Goal: Information Seeking & Learning: Learn about a topic

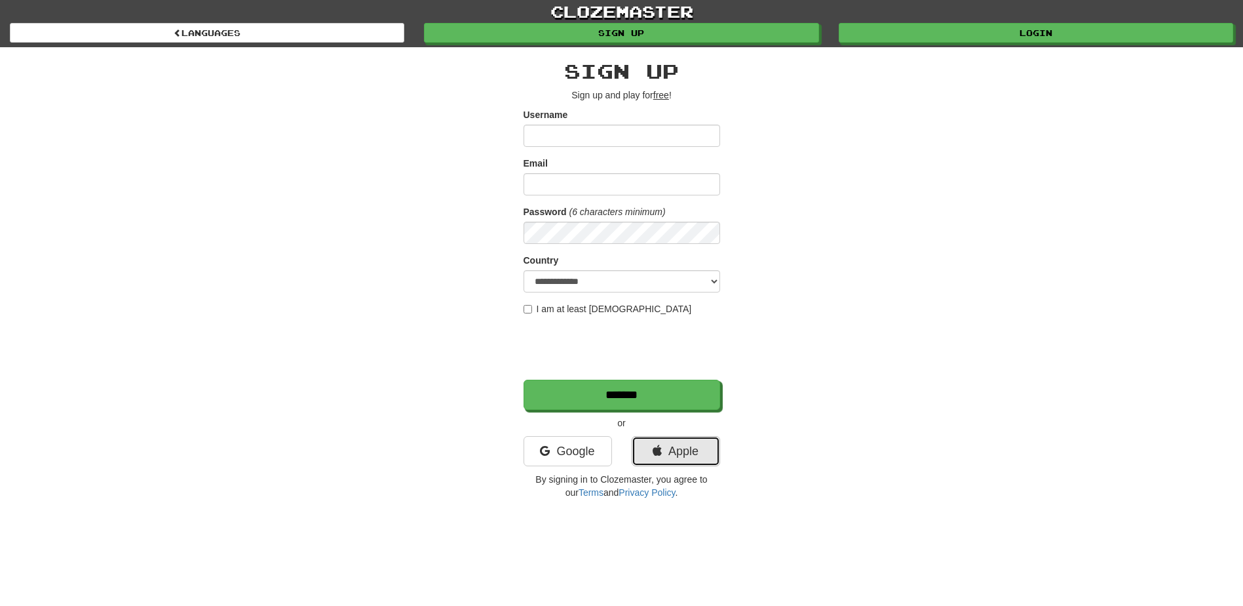
click at [668, 457] on link "Apple" at bounding box center [676, 451] width 88 height 30
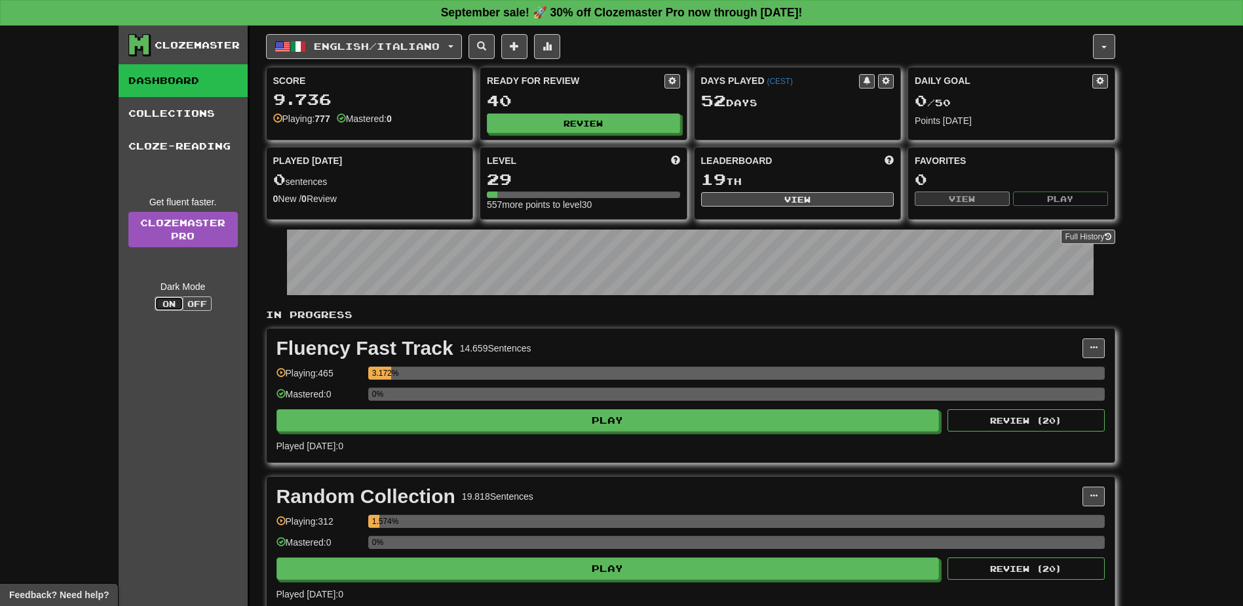
click at [182, 302] on button "On" at bounding box center [169, 303] width 29 height 14
click at [188, 301] on button "Off" at bounding box center [197, 303] width 29 height 14
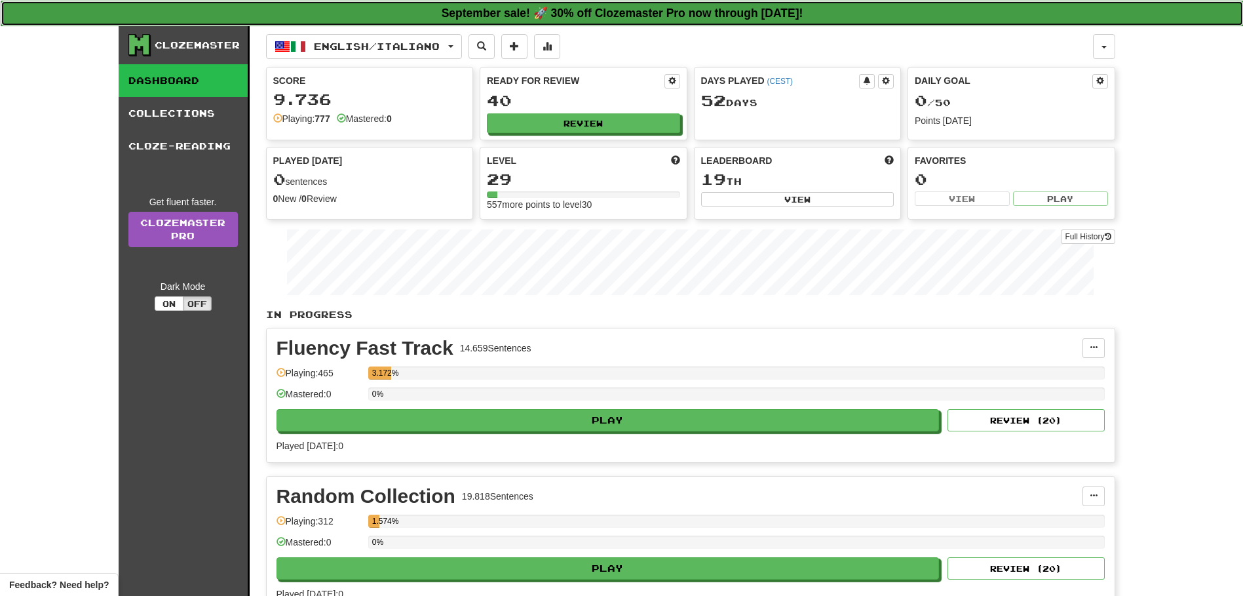
click at [611, 7] on strong "September sale! 🚀 30% off Clozemaster Pro now through Sunday September 21!" at bounding box center [623, 13] width 362 height 13
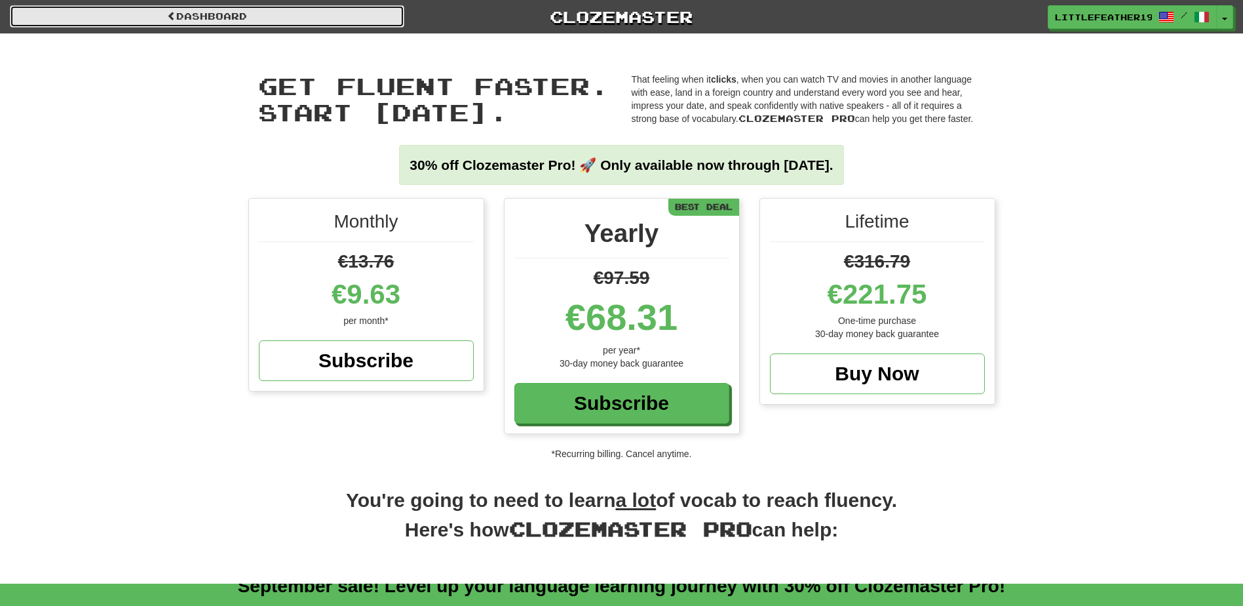
click at [210, 14] on link "Dashboard" at bounding box center [207, 16] width 395 height 22
click at [130, 12] on link "Dashboard" at bounding box center [207, 16] width 395 height 22
click at [220, 9] on link "Dashboard" at bounding box center [207, 16] width 395 height 22
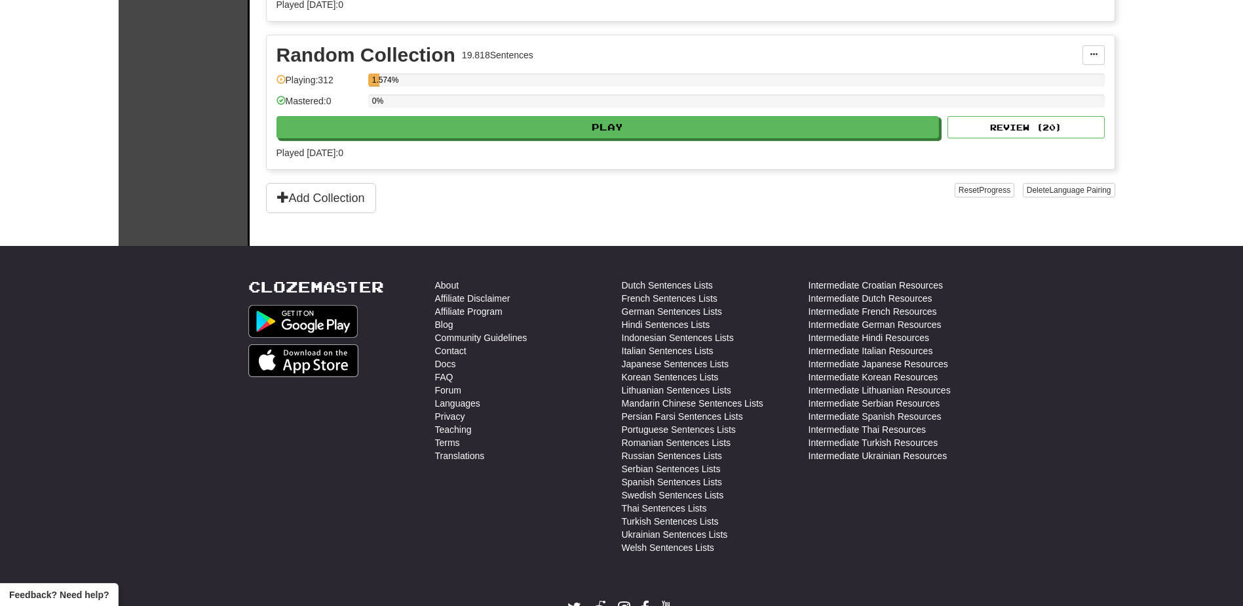
scroll to position [514, 0]
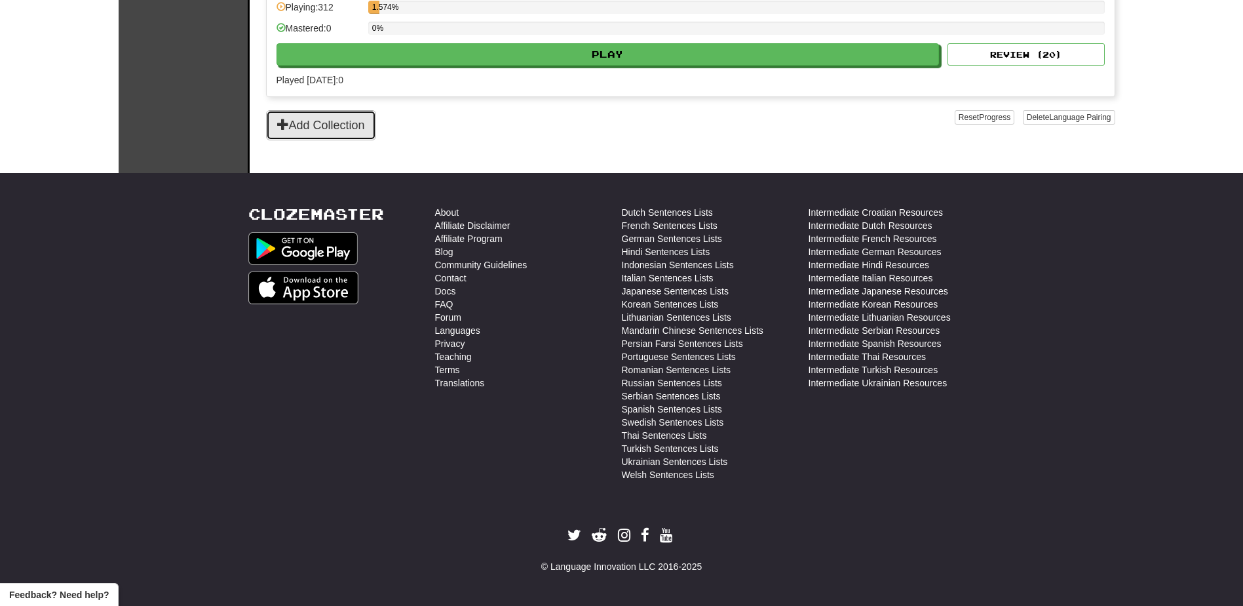
click at [299, 121] on button "Add Collection" at bounding box center [321, 125] width 110 height 30
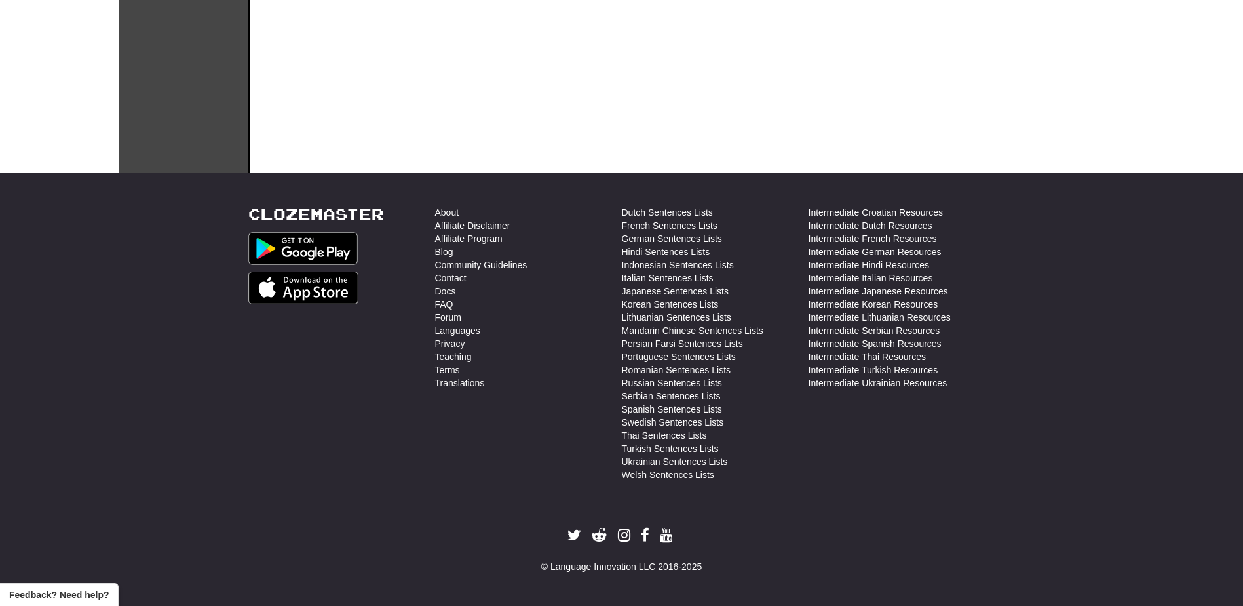
scroll to position [0, 0]
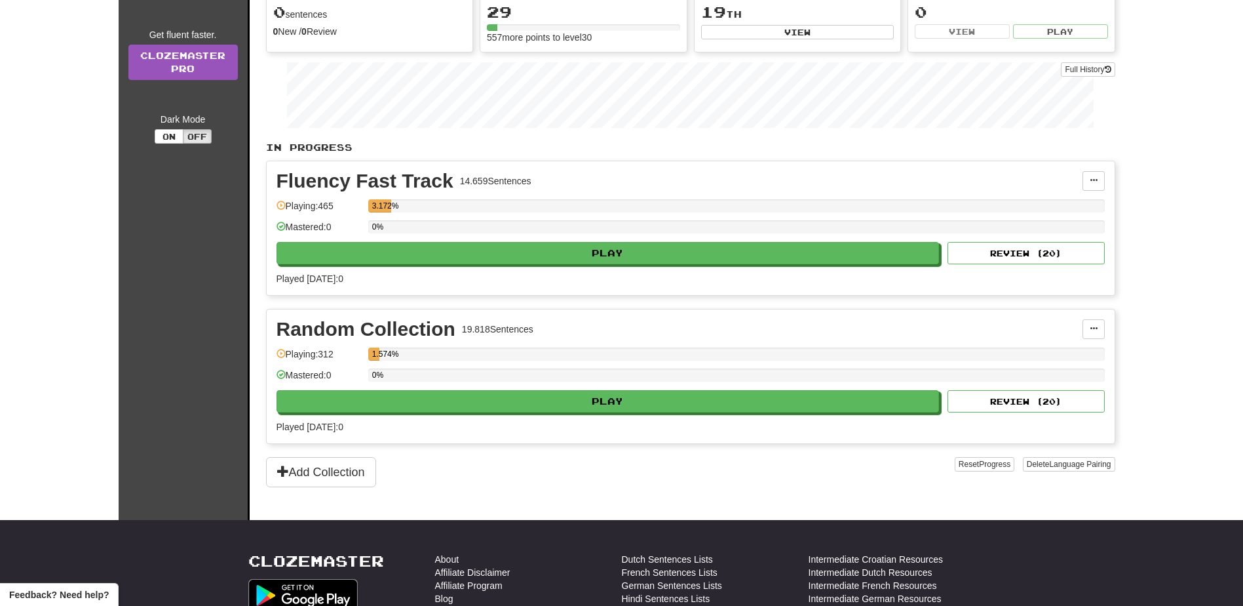
scroll to position [197, 0]
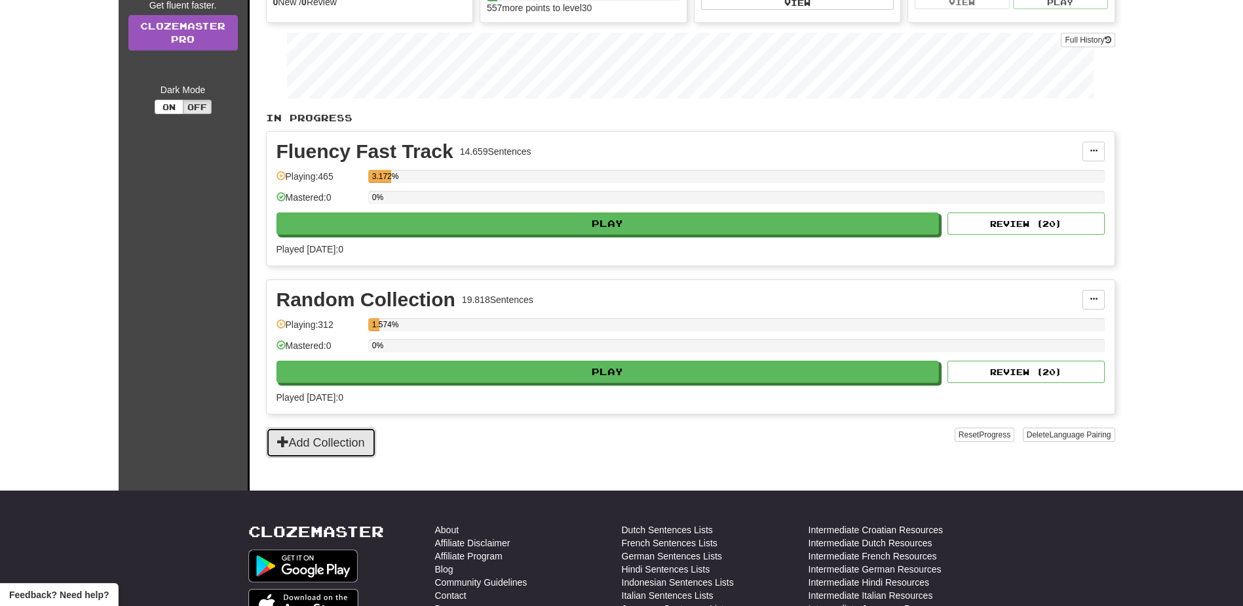
click at [300, 440] on button "Add Collection" at bounding box center [321, 442] width 110 height 30
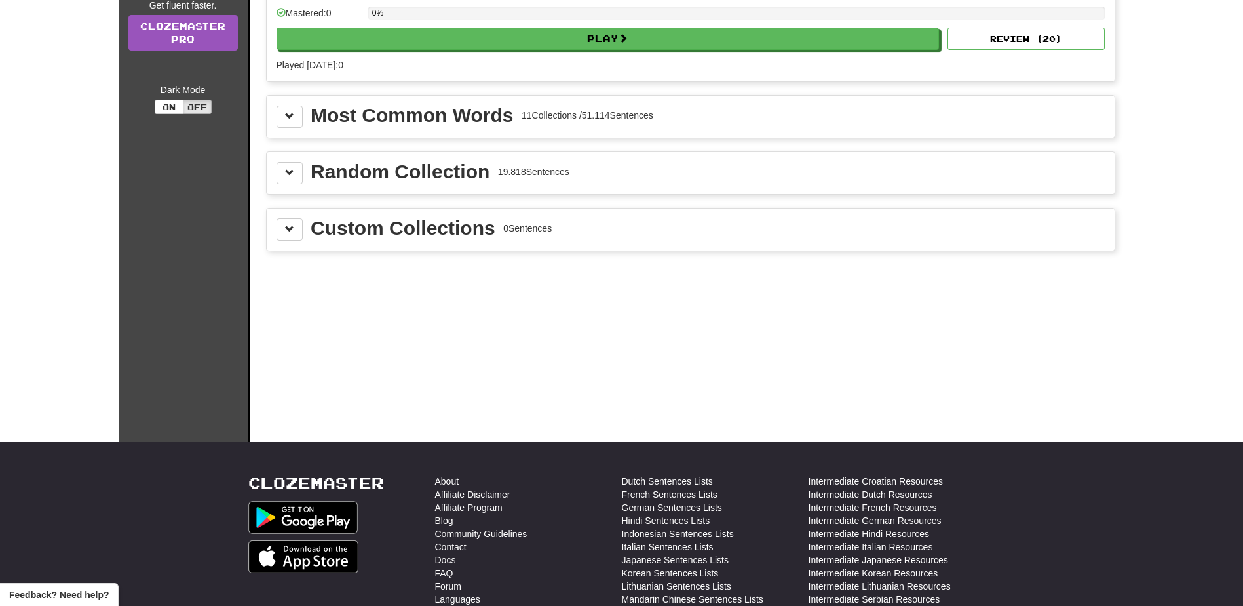
scroll to position [0, 0]
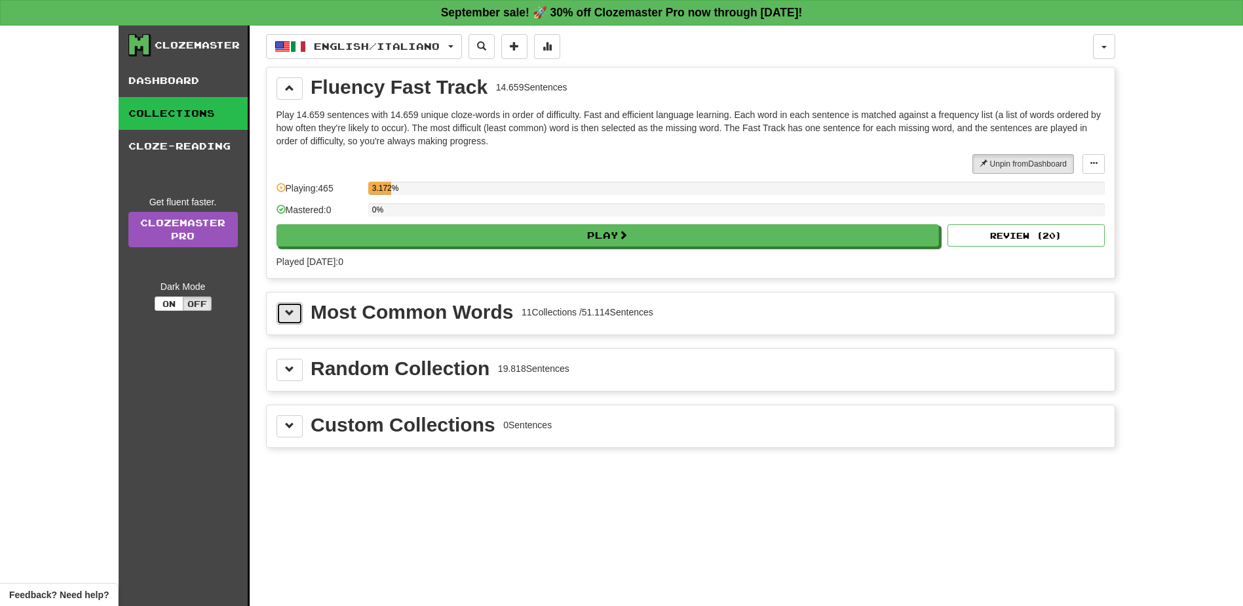
click at [280, 309] on button at bounding box center [290, 313] width 26 height 22
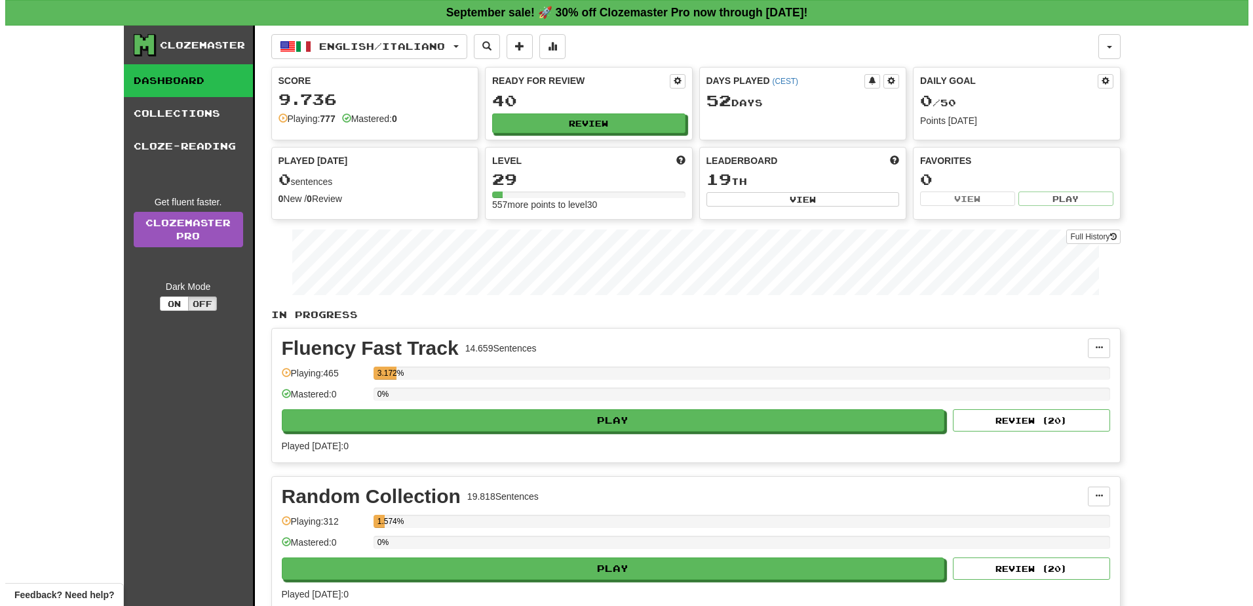
scroll to position [66, 0]
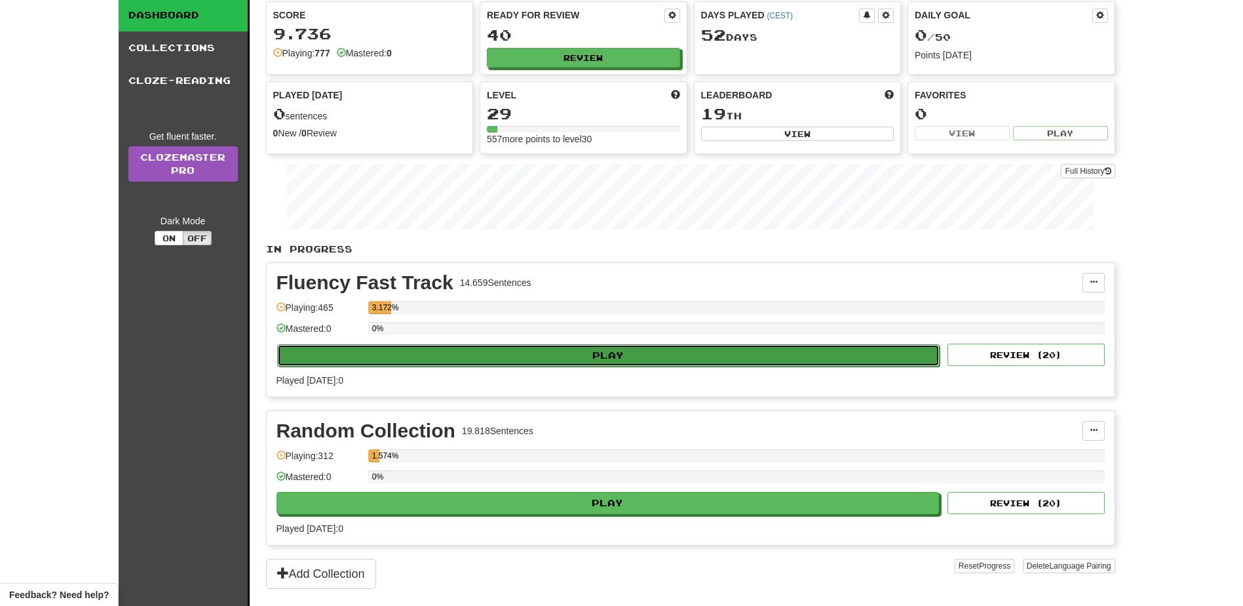
click at [615, 351] on button "Play" at bounding box center [608, 355] width 663 height 22
select select "**"
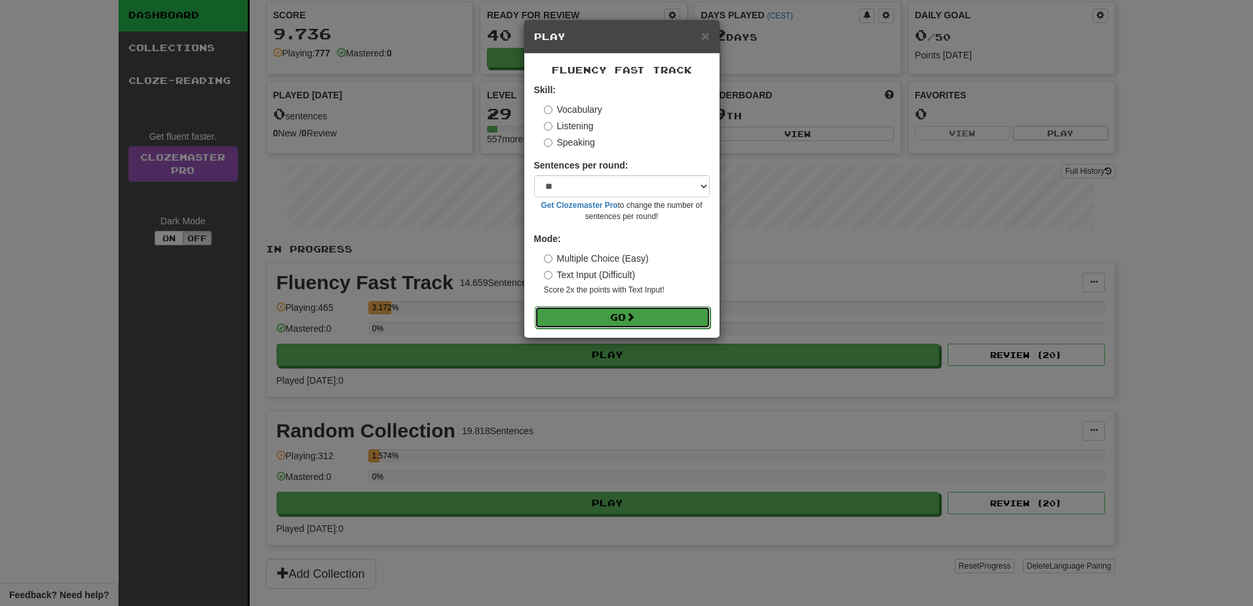
click at [623, 311] on button "Go" at bounding box center [623, 317] width 176 height 22
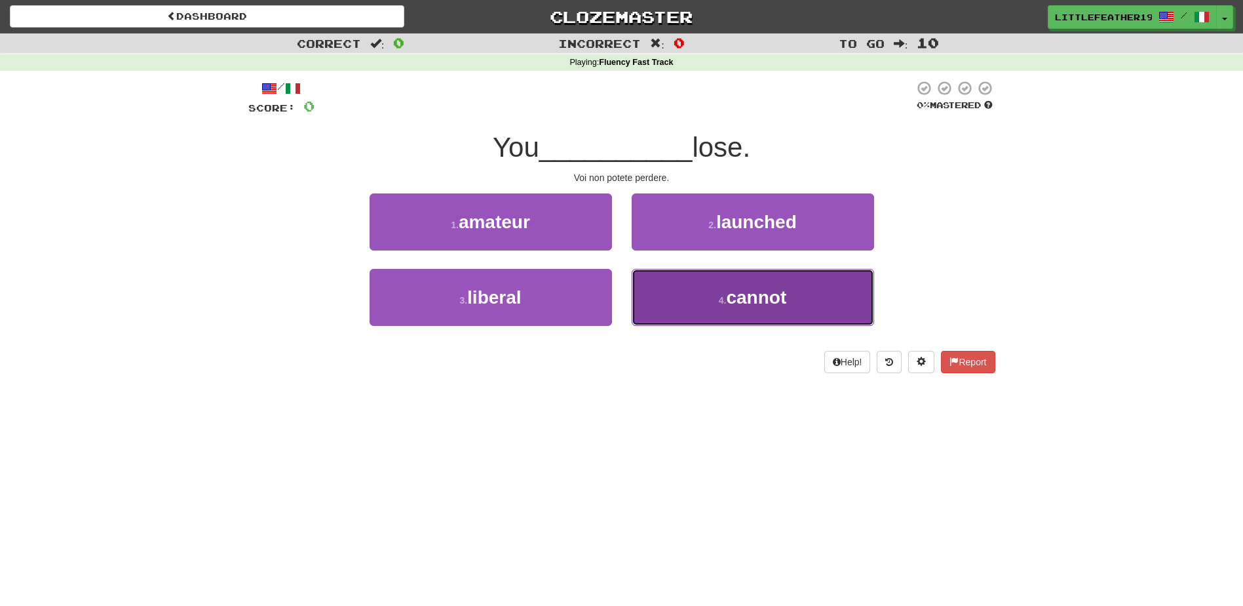
click at [714, 287] on button "4 . cannot" at bounding box center [753, 297] width 243 height 57
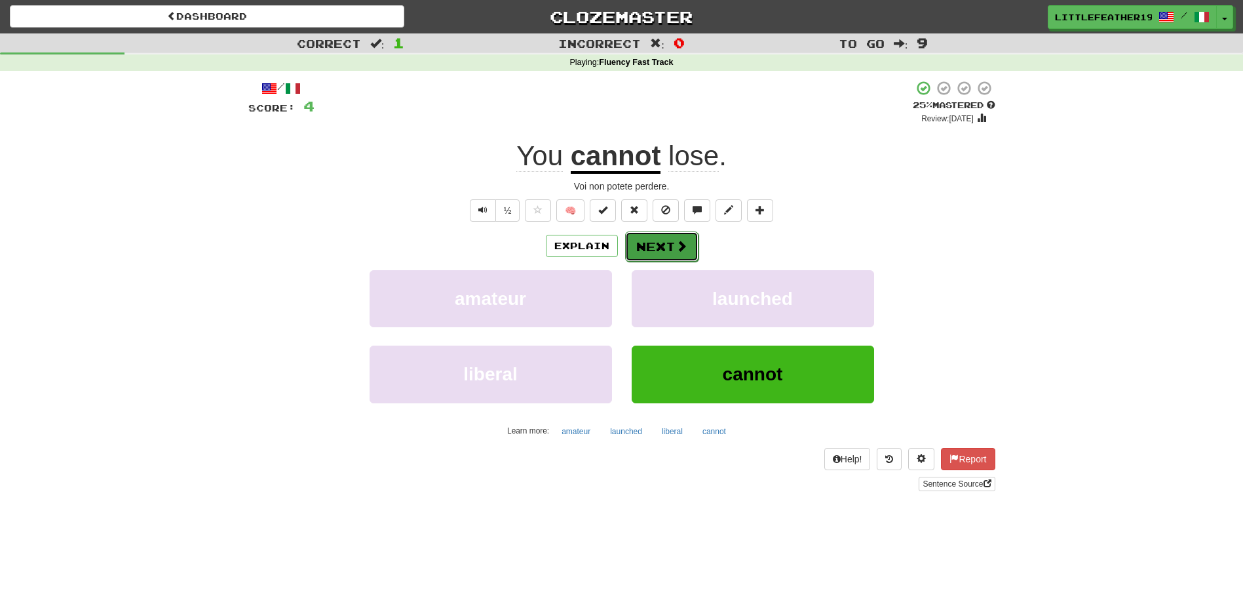
click at [665, 243] on button "Next" at bounding box center [661, 246] width 73 height 30
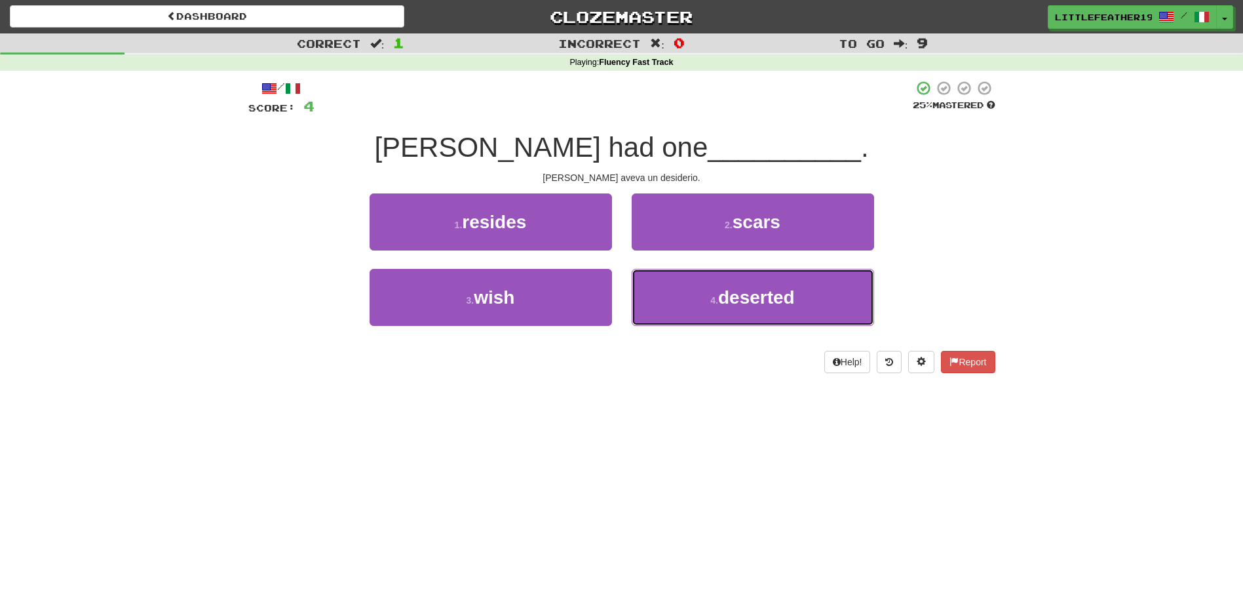
drag, startPoint x: 720, startPoint y: 295, endPoint x: 535, endPoint y: 496, distance: 273.2
click at [553, 504] on div "Dashboard Clozemaster LittleFeather19 / Toggle Dropdown Dashboard Leaderboard A…" at bounding box center [621, 303] width 1243 height 606
click at [516, 260] on div "1 . resides" at bounding box center [491, 230] width 262 height 75
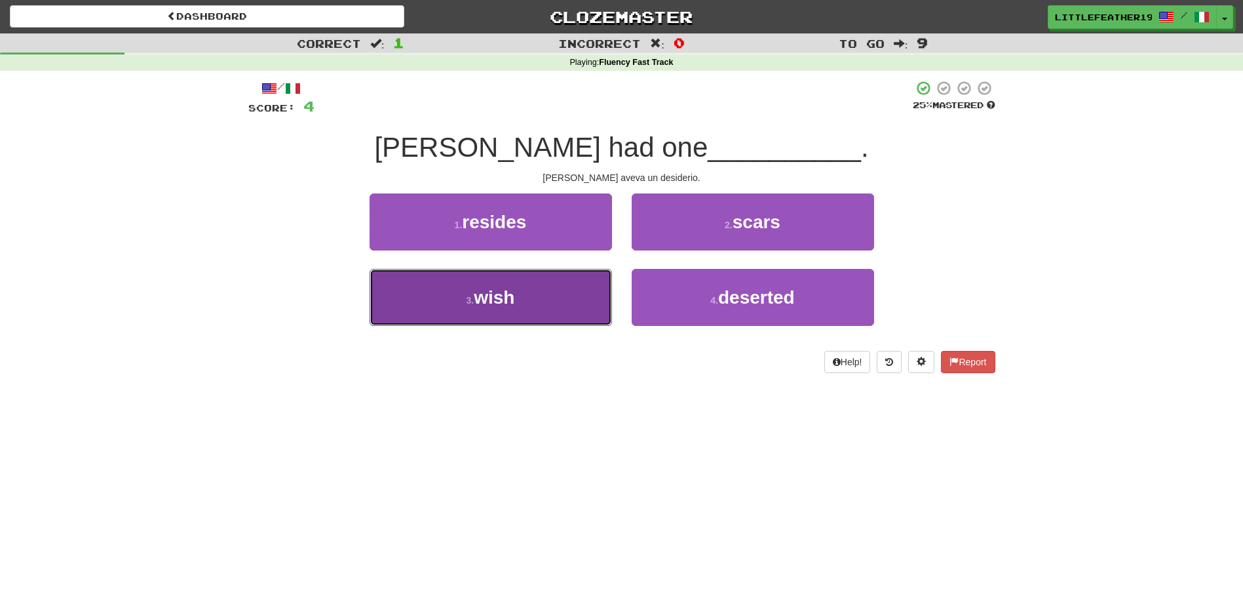
click at [509, 288] on span "wish" at bounding box center [494, 297] width 41 height 20
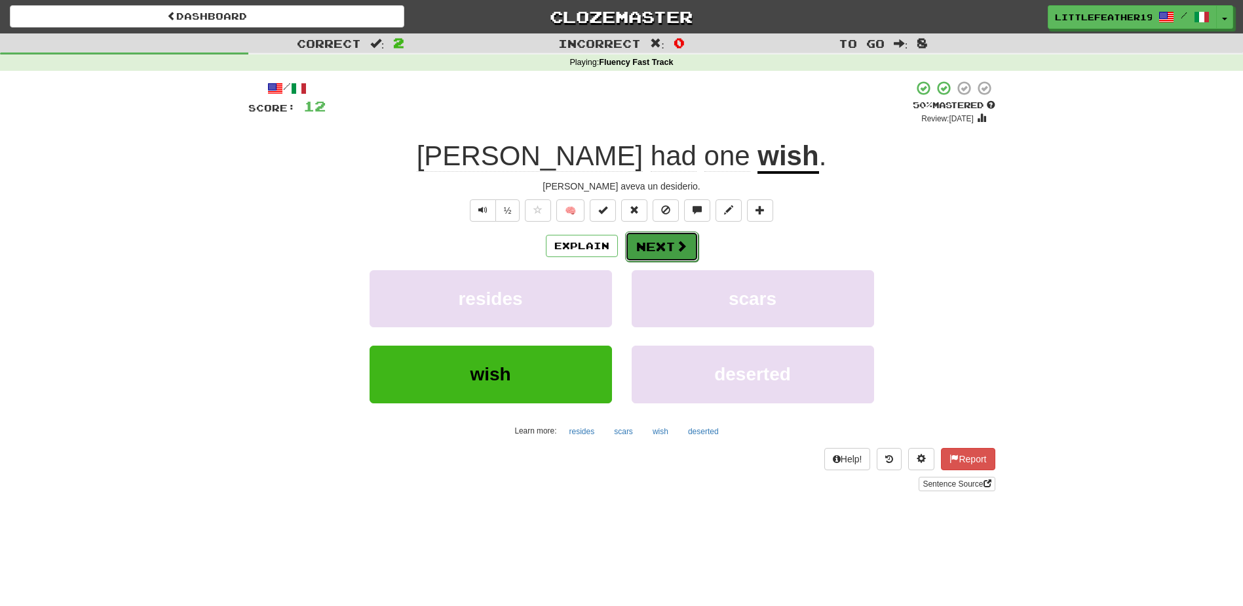
click at [671, 236] on button "Next" at bounding box center [661, 246] width 73 height 30
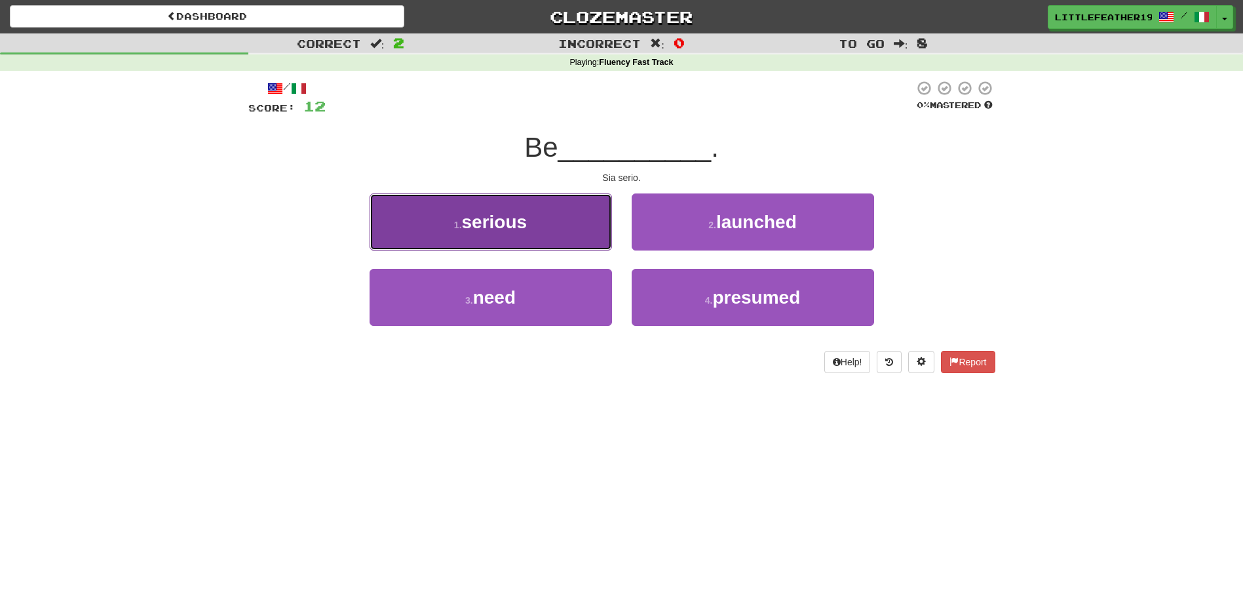
click at [475, 221] on span "serious" at bounding box center [495, 222] width 66 height 20
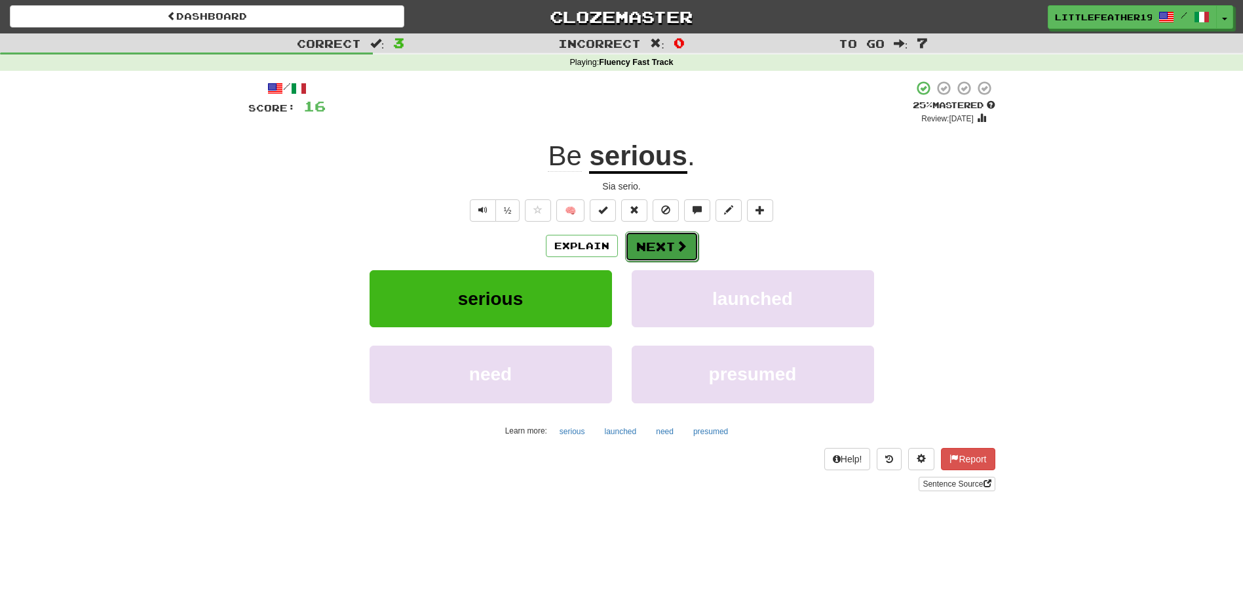
click at [653, 247] on button "Next" at bounding box center [661, 246] width 73 height 30
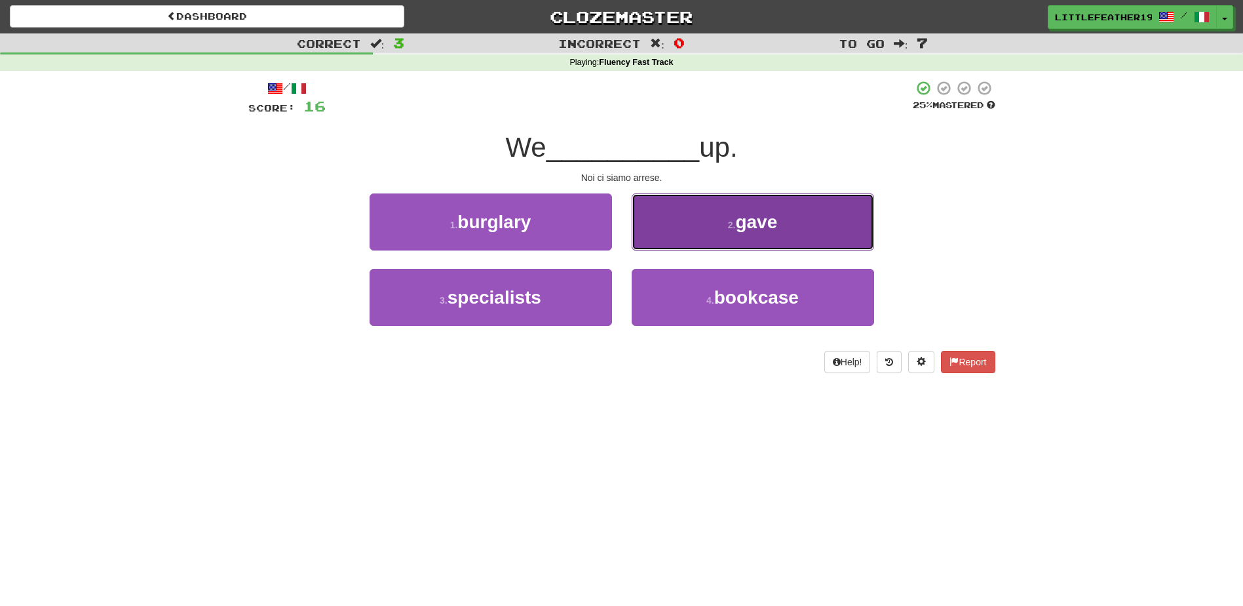
click at [752, 220] on span "gave" at bounding box center [756, 222] width 42 height 20
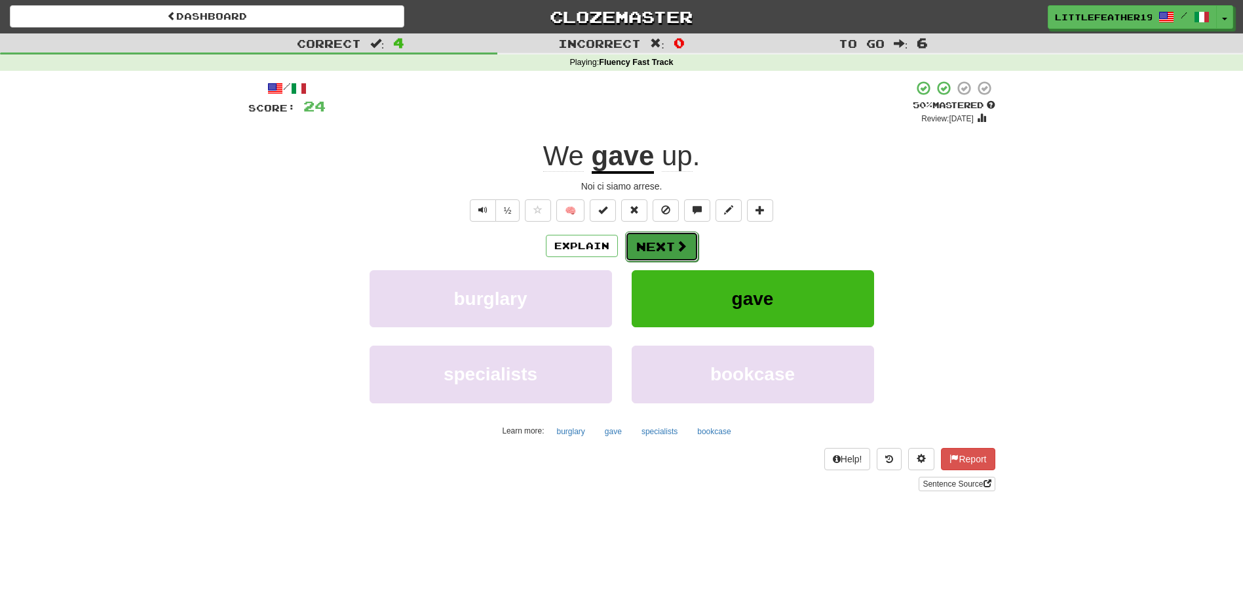
click at [663, 240] on button "Next" at bounding box center [661, 246] width 73 height 30
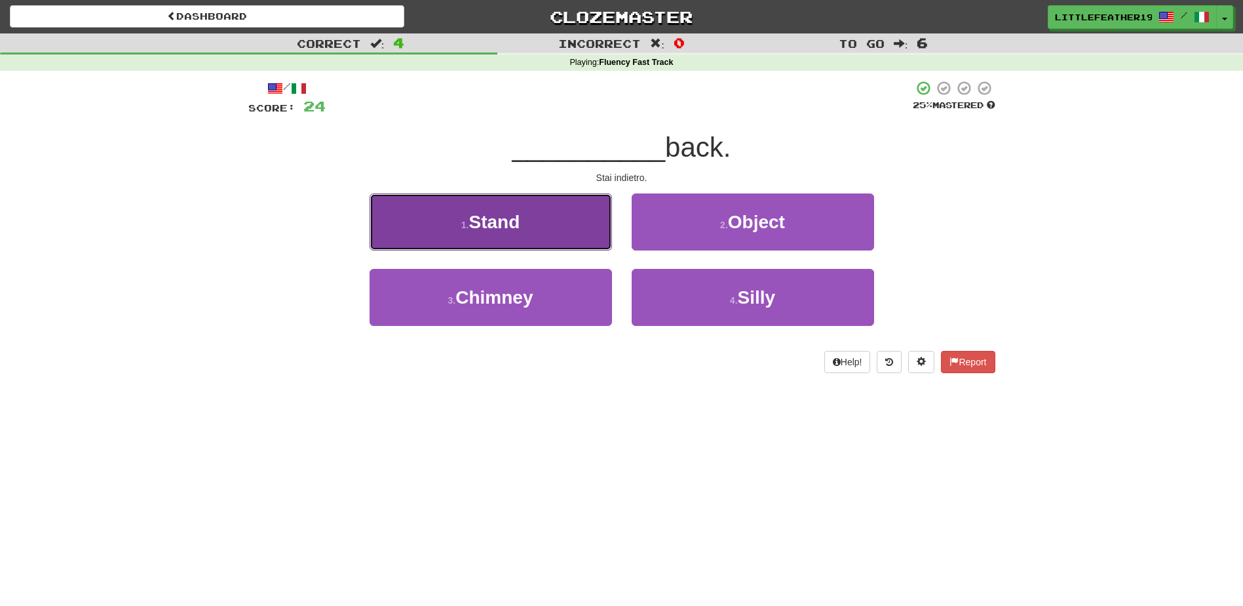
click at [448, 214] on button "1 . Stand" at bounding box center [491, 221] width 243 height 57
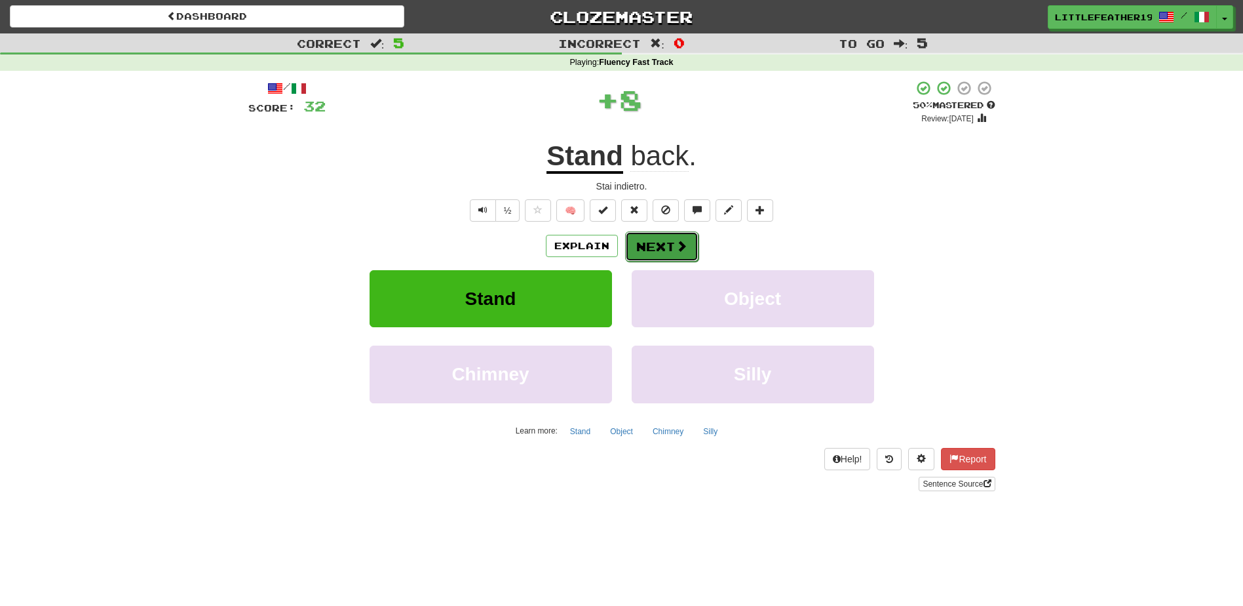
click at [655, 250] on button "Next" at bounding box center [661, 246] width 73 height 30
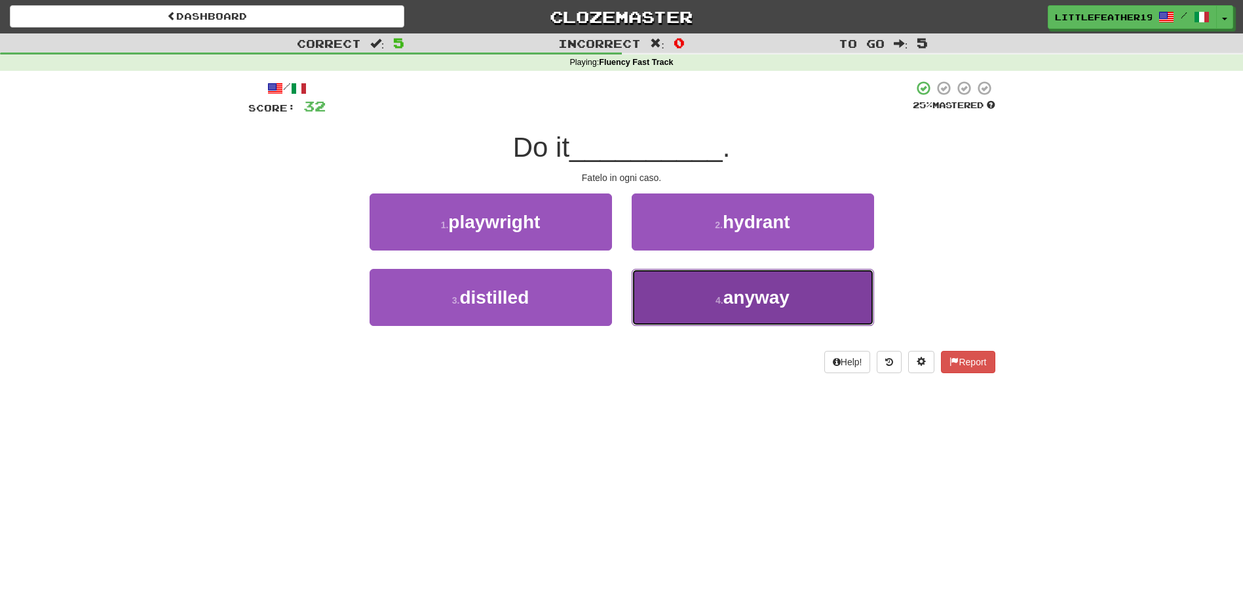
click at [740, 284] on button "4 . anyway" at bounding box center [753, 297] width 243 height 57
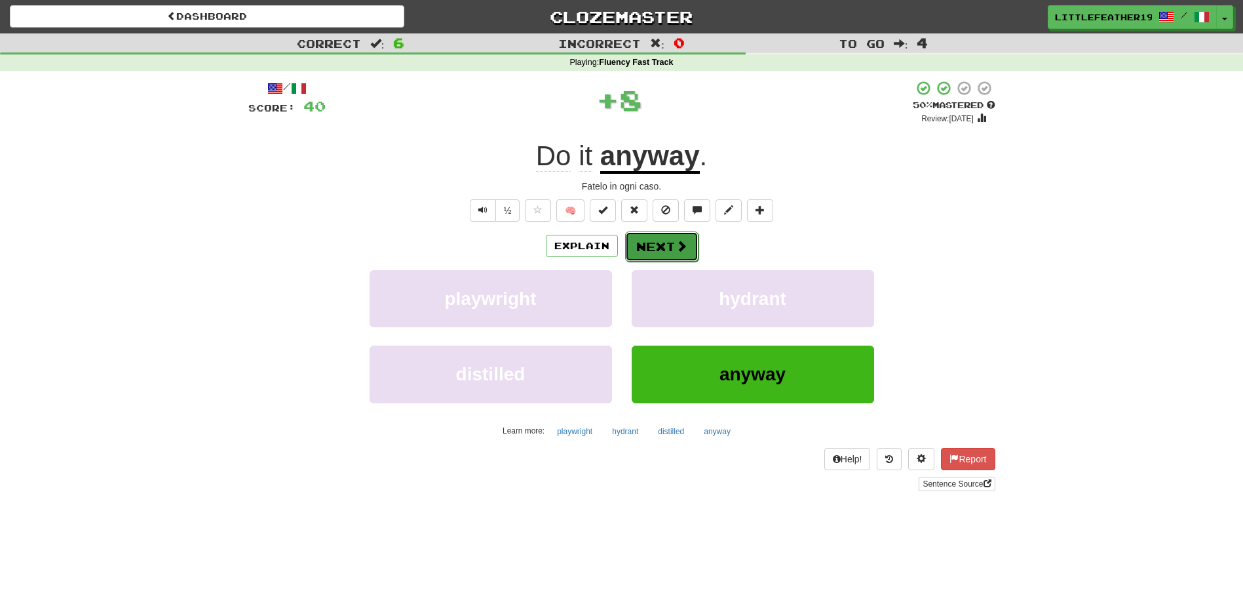
click at [665, 232] on button "Next" at bounding box center [661, 246] width 73 height 30
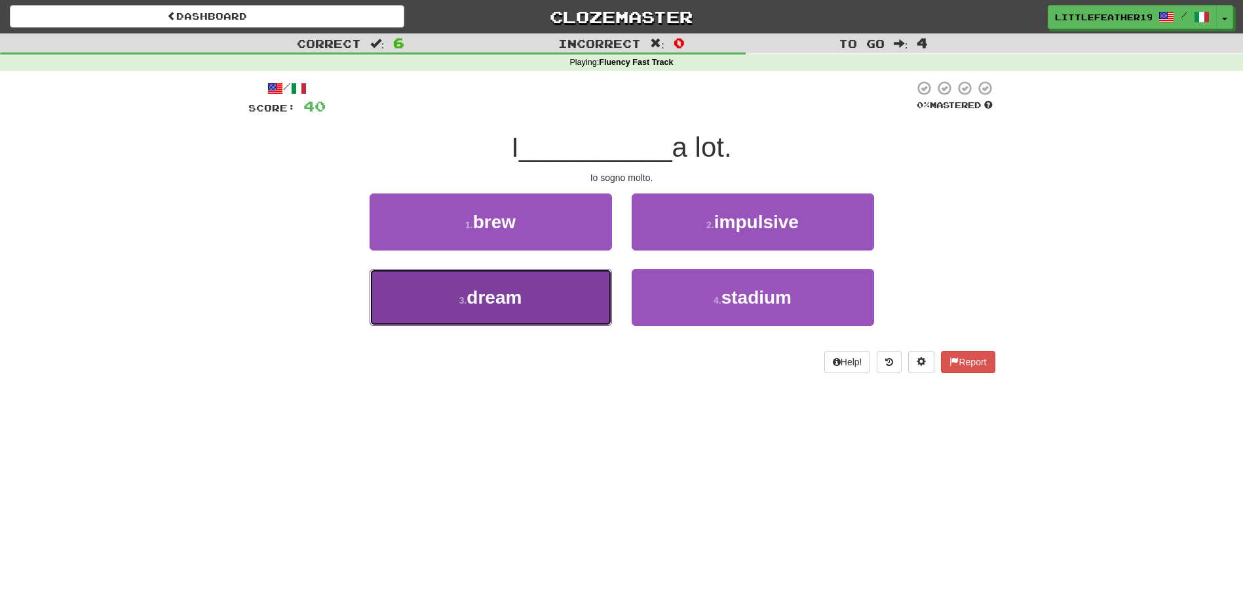
click at [511, 300] on span "dream" at bounding box center [494, 297] width 55 height 20
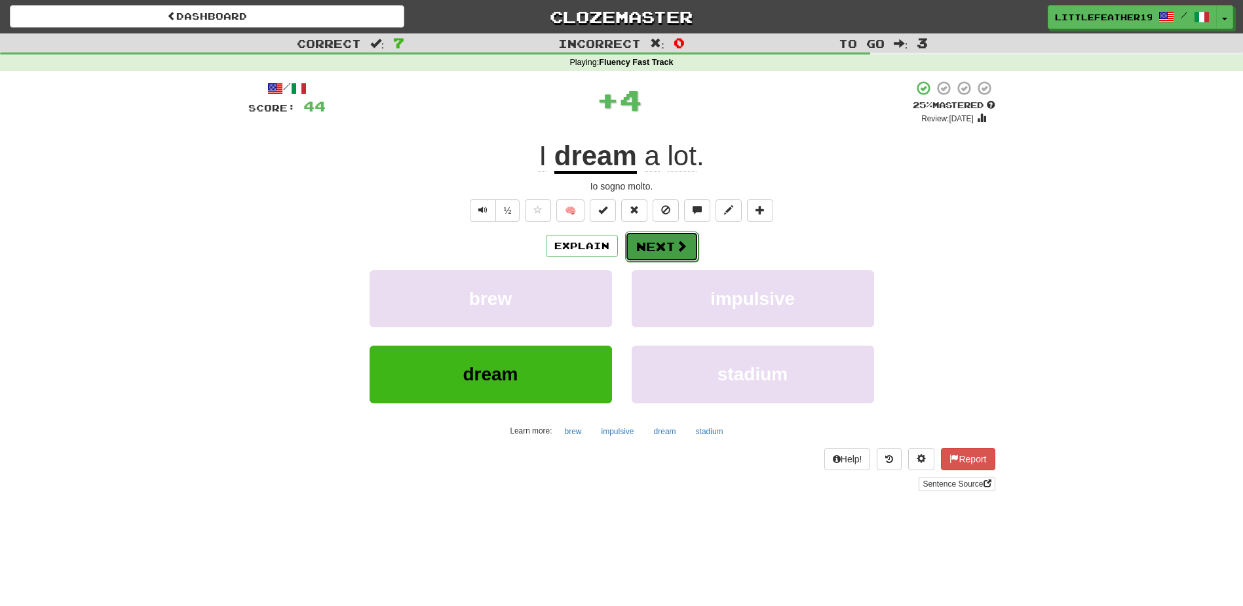
click at [671, 235] on button "Next" at bounding box center [661, 246] width 73 height 30
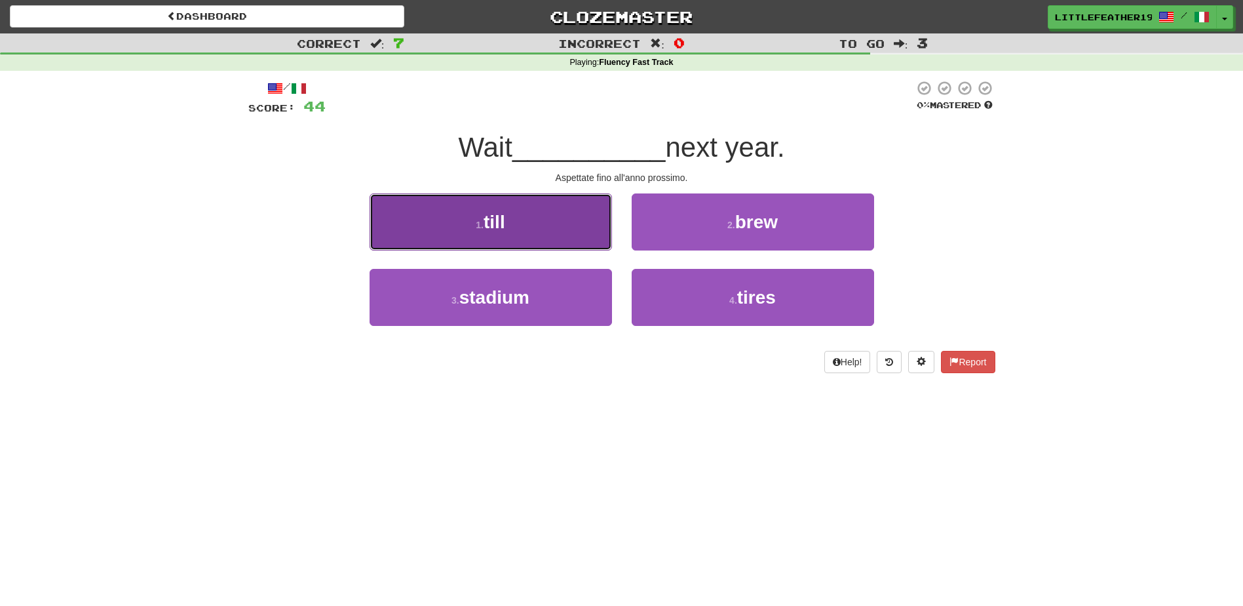
click at [466, 220] on button "1 . till" at bounding box center [491, 221] width 243 height 57
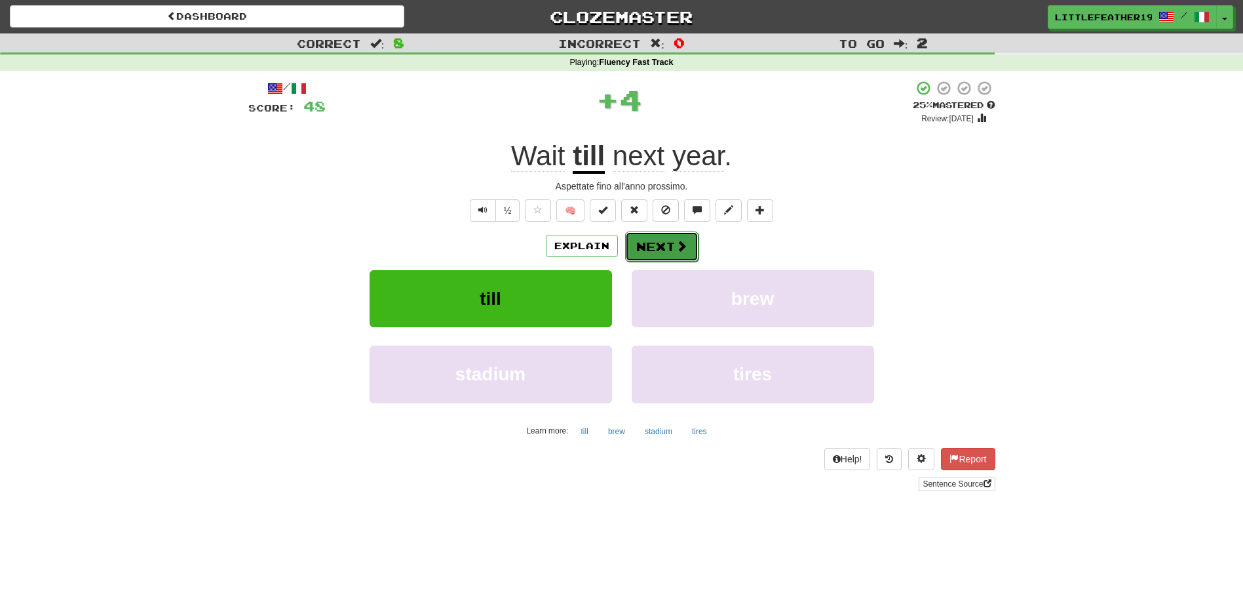
click at [665, 237] on button "Next" at bounding box center [661, 246] width 73 height 30
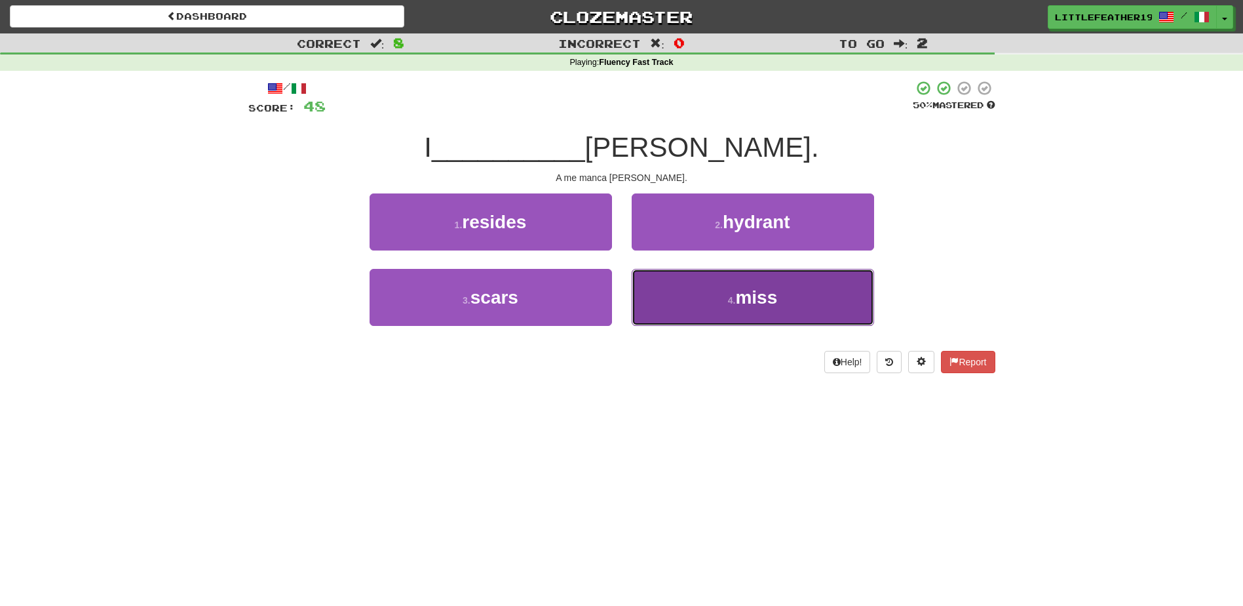
click at [737, 289] on span "miss" at bounding box center [756, 297] width 42 height 20
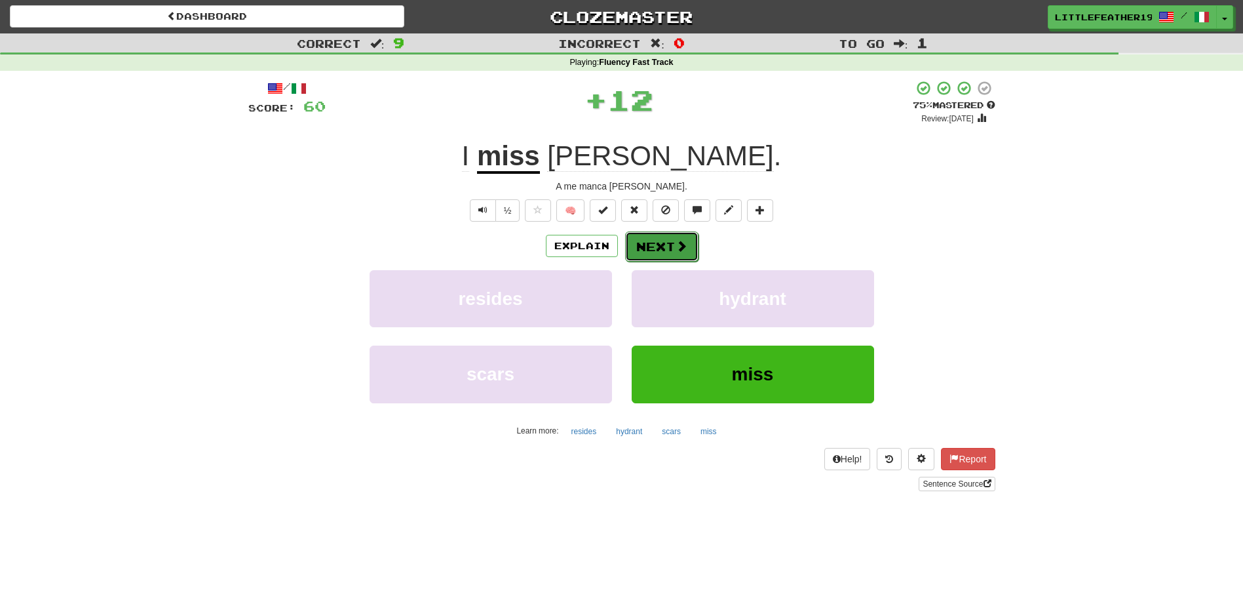
click at [649, 243] on button "Next" at bounding box center [661, 246] width 73 height 30
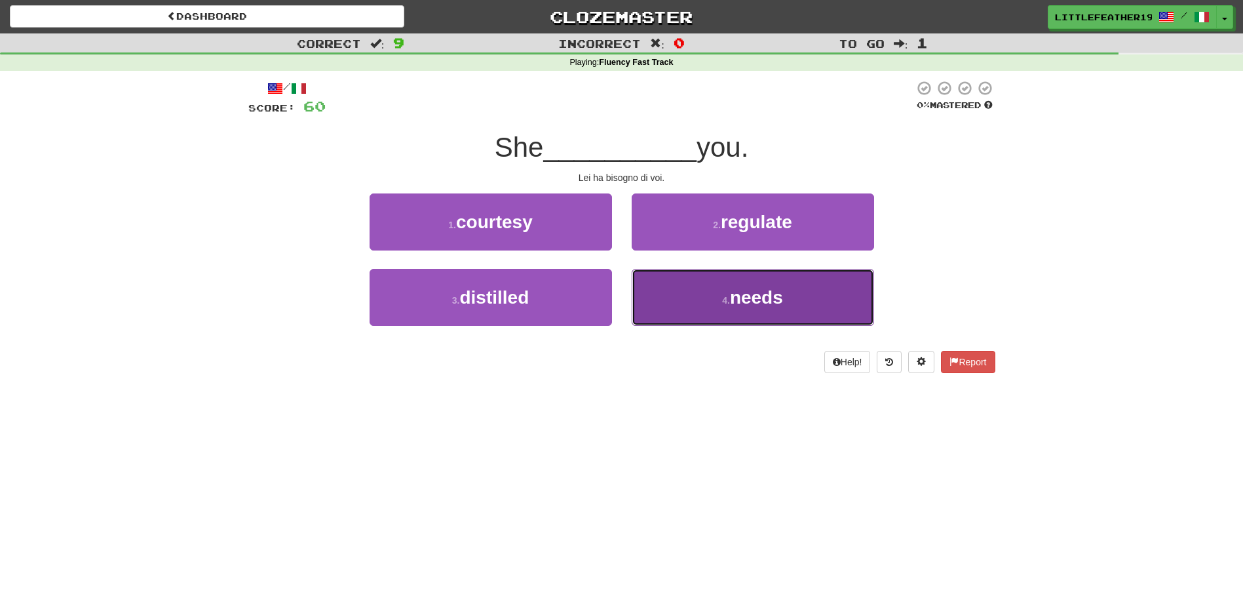
click at [674, 319] on button "4 . needs" at bounding box center [753, 297] width 243 height 57
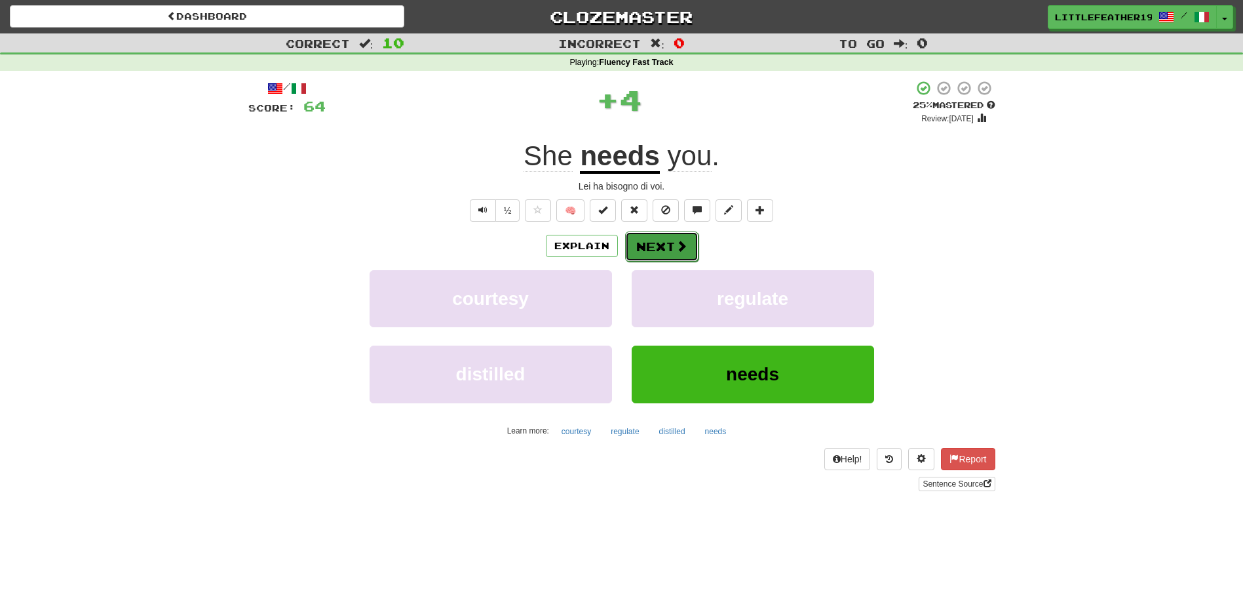
click at [661, 240] on button "Next" at bounding box center [661, 246] width 73 height 30
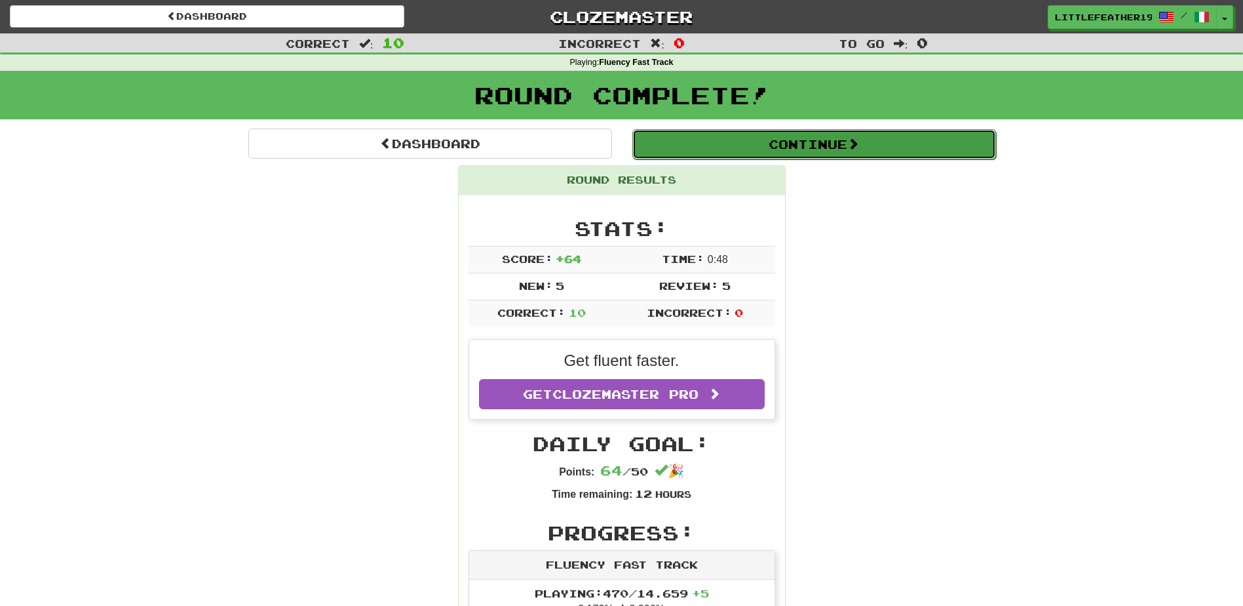
click at [832, 140] on button "Continue" at bounding box center [814, 144] width 364 height 30
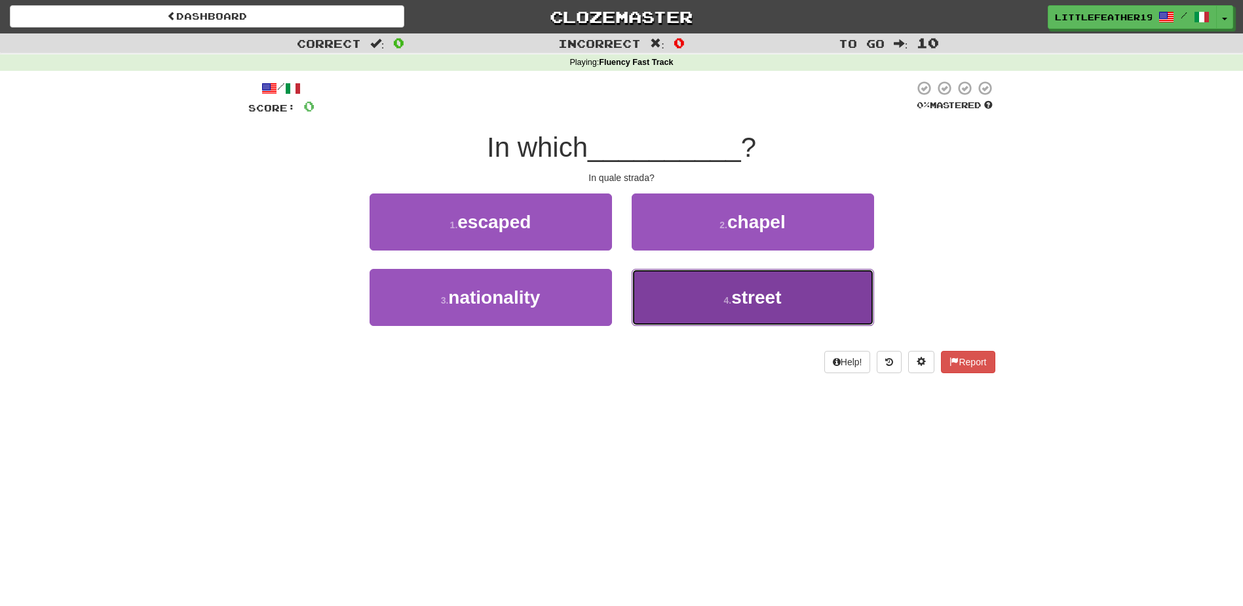
click at [697, 297] on button "4 . street" at bounding box center [753, 297] width 243 height 57
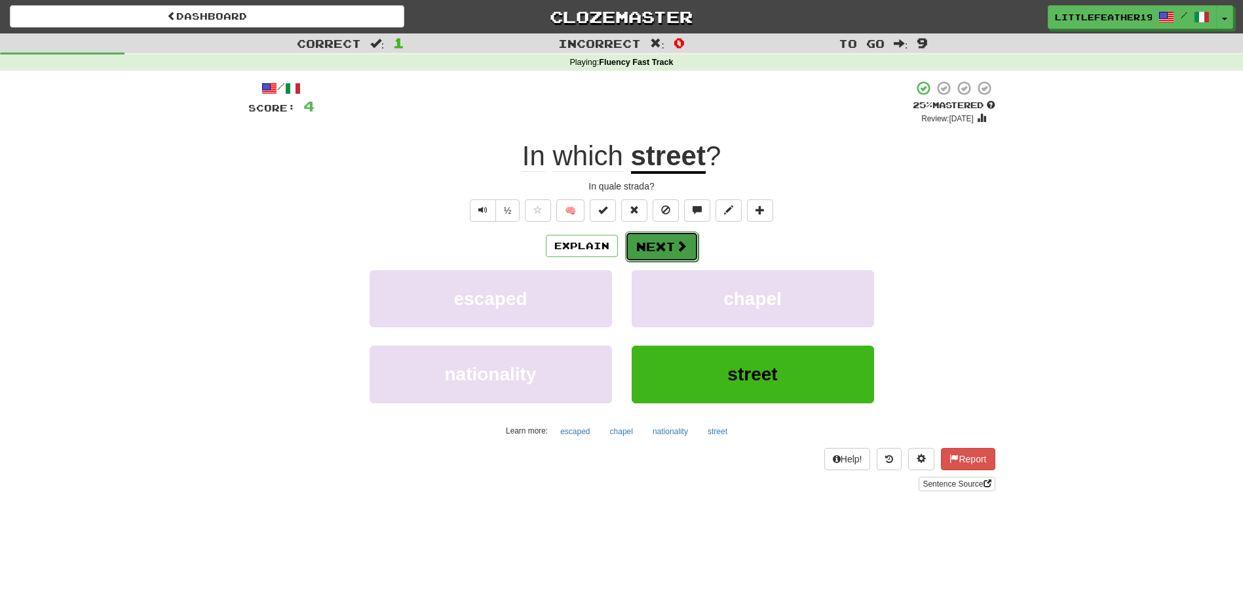
click at [661, 244] on button "Next" at bounding box center [661, 246] width 73 height 30
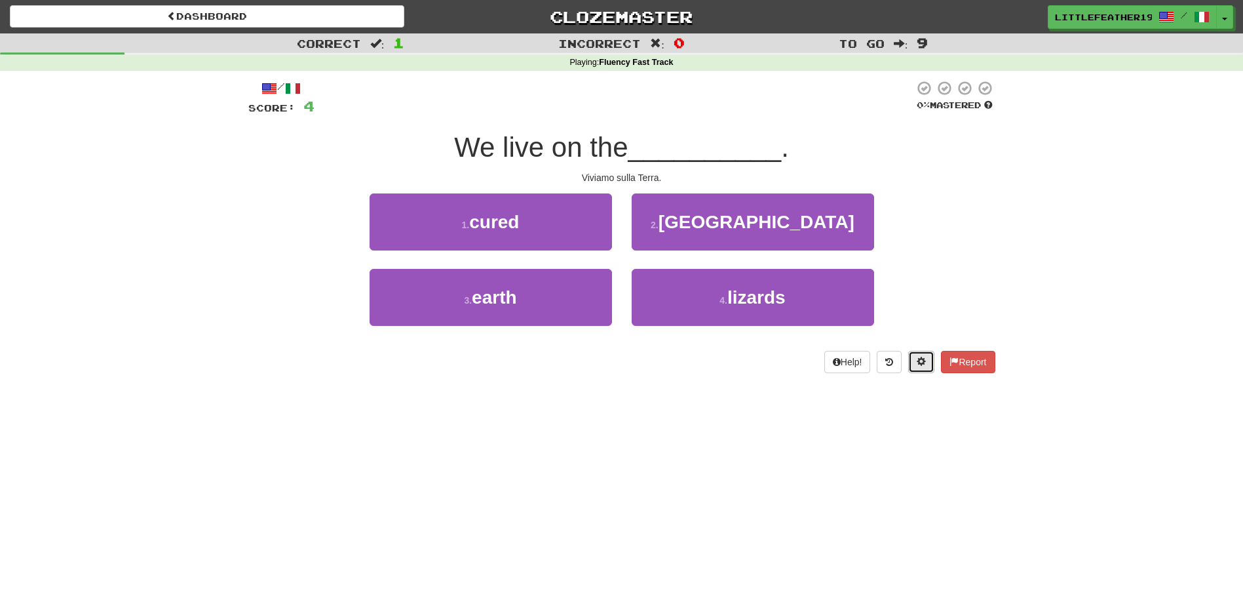
click at [910, 359] on button at bounding box center [921, 362] width 26 height 22
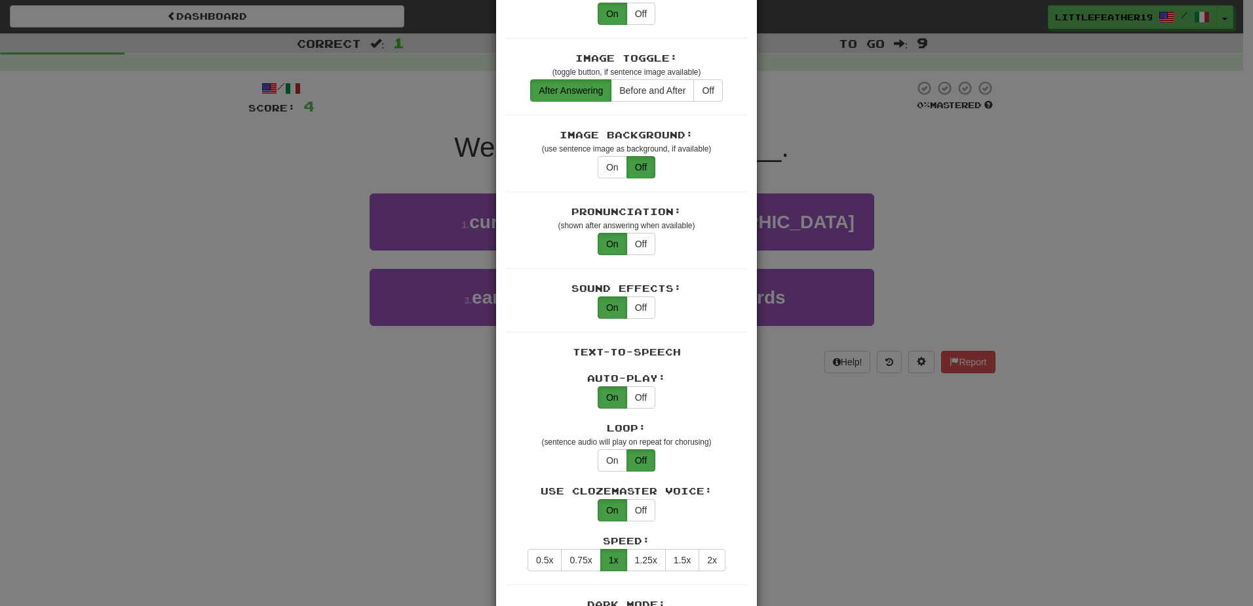
scroll to position [262, 0]
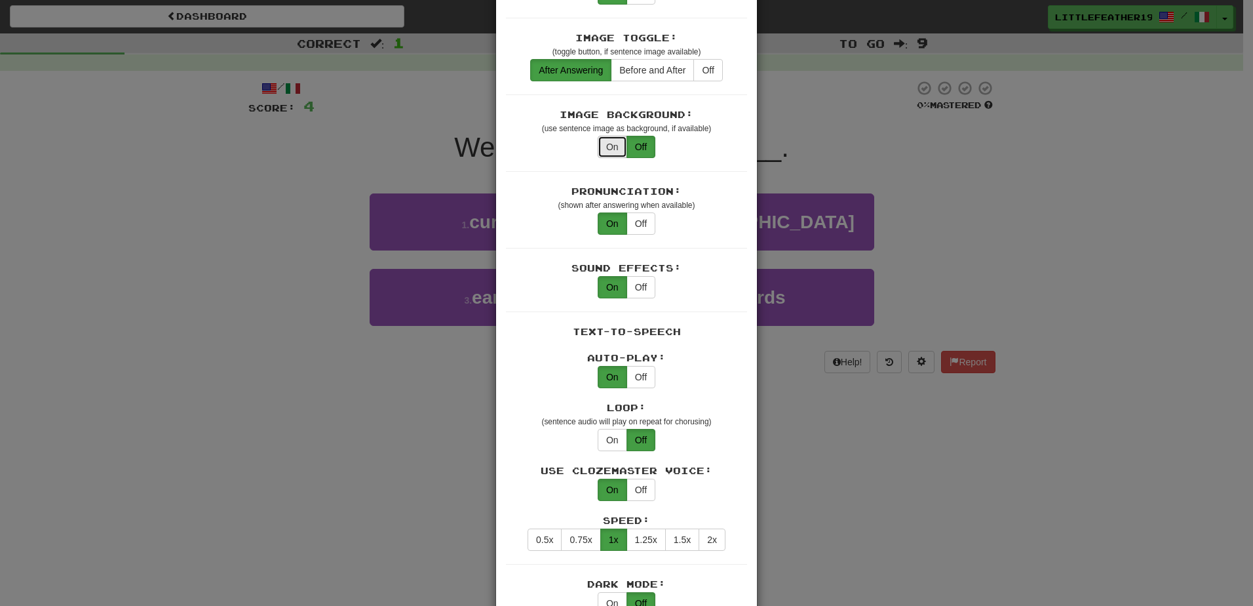
click at [616, 136] on button "On" at bounding box center [612, 147] width 29 height 22
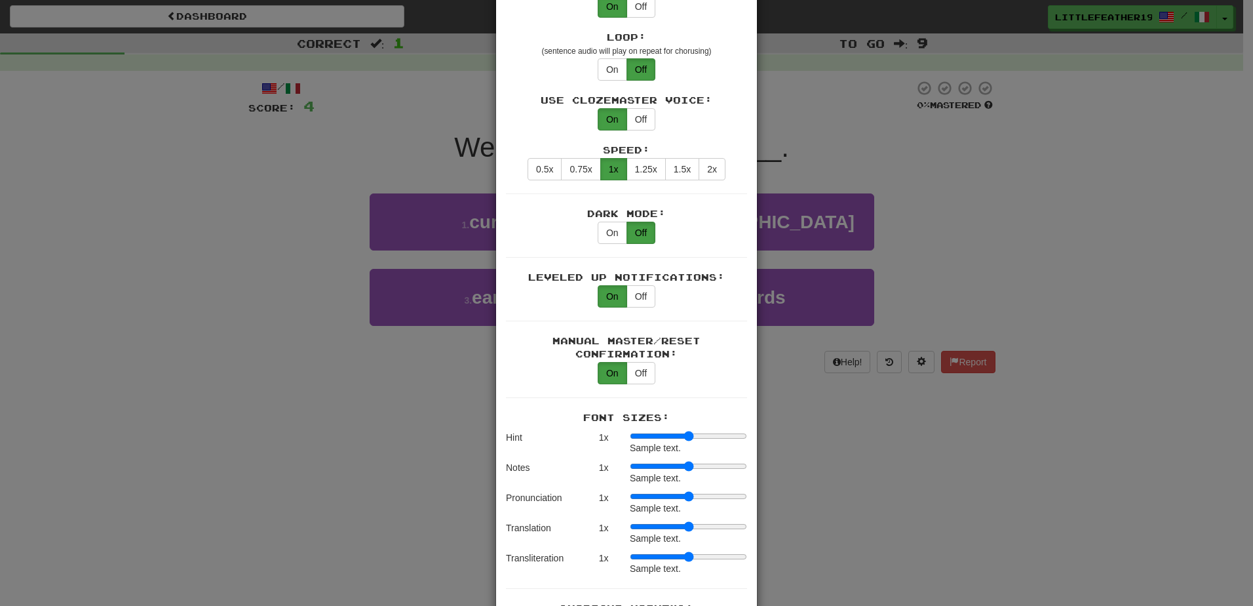
scroll to position [655, 0]
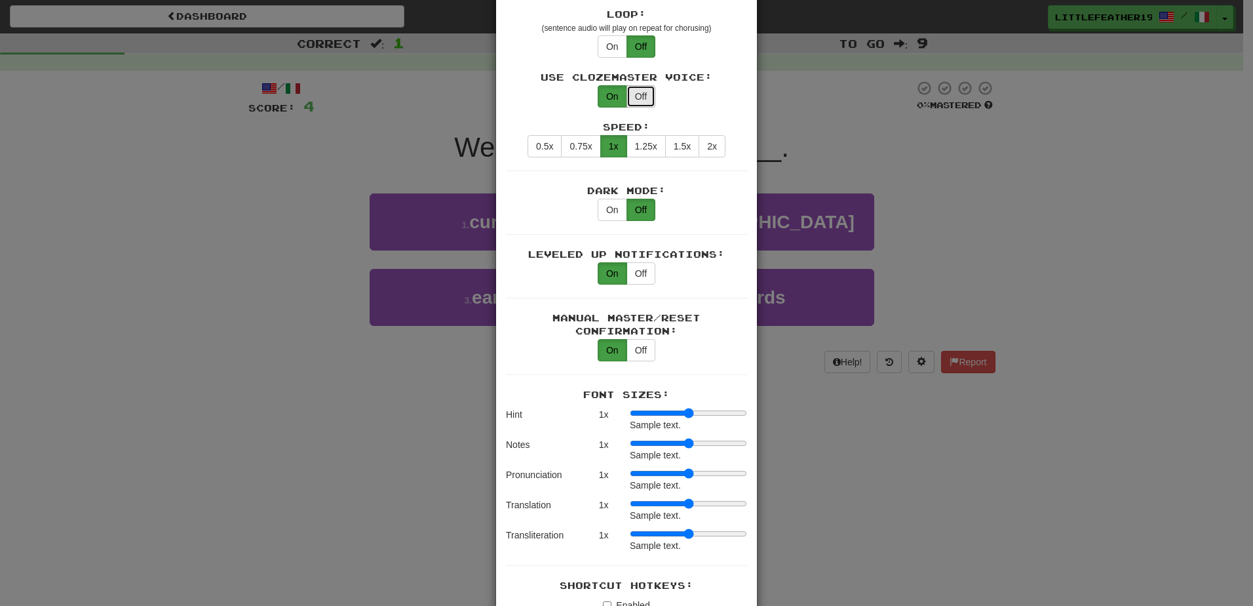
click at [631, 88] on button "Off" at bounding box center [641, 96] width 29 height 22
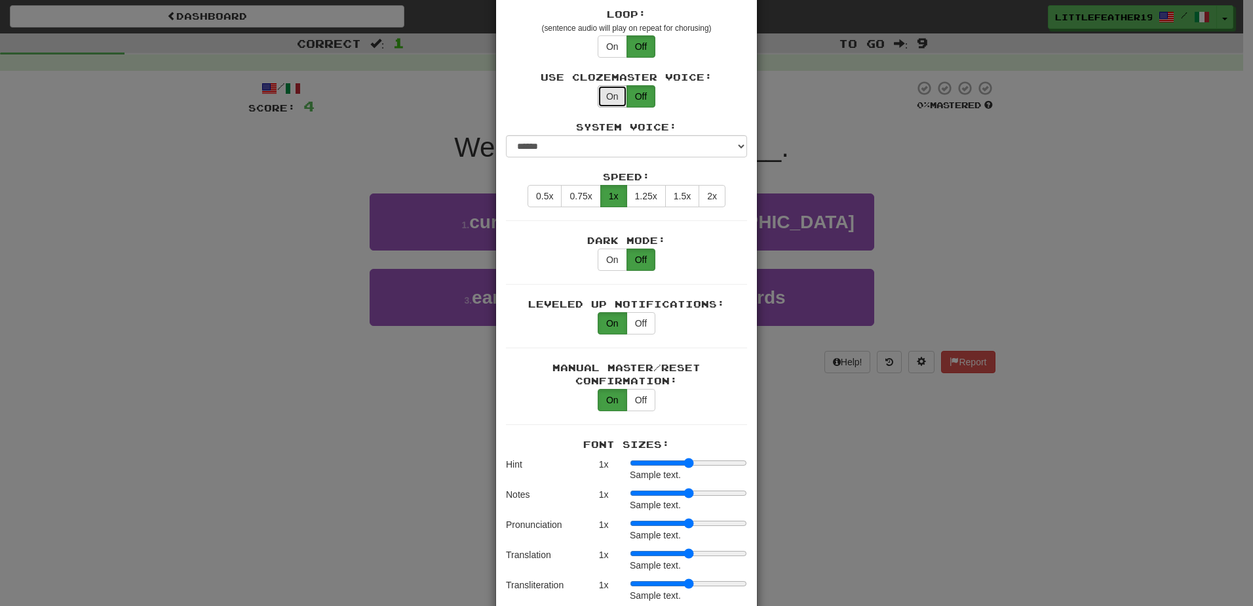
click at [602, 85] on button "On" at bounding box center [612, 96] width 29 height 22
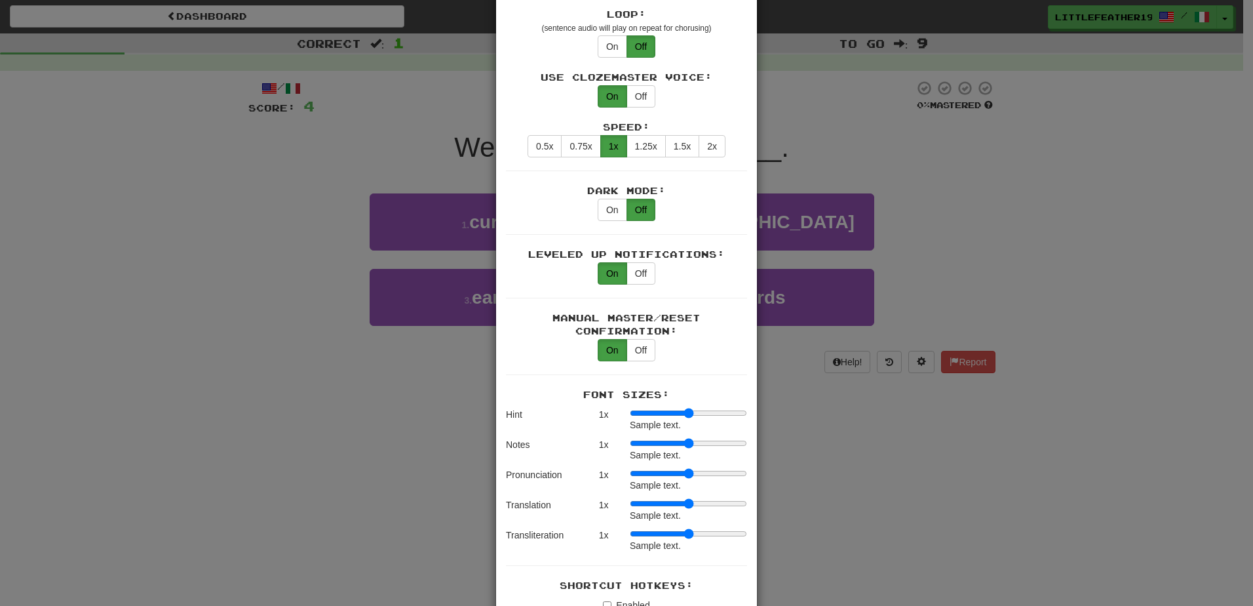
click at [651, 81] on div "Use Clozemaster Voice: On Off" at bounding box center [626, 89] width 241 height 37
click at [648, 85] on button "Off" at bounding box center [641, 96] width 29 height 22
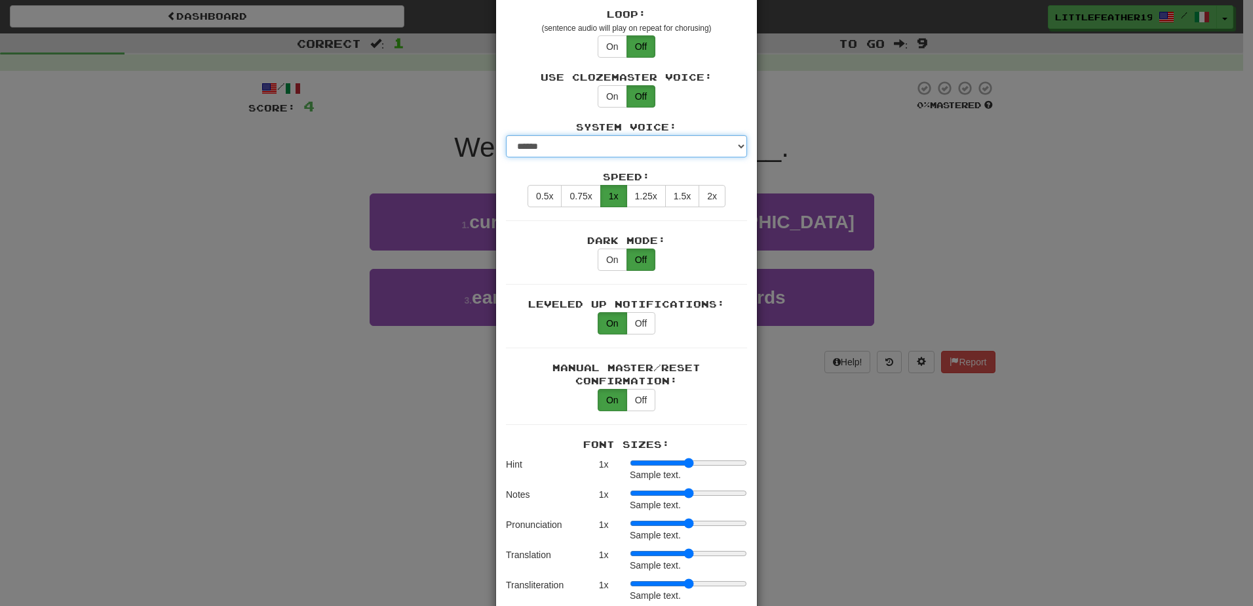
click at [686, 135] on select "**********" at bounding box center [626, 146] width 241 height 22
select select "**********"
click at [506, 135] on select "**********" at bounding box center [626, 146] width 241 height 22
click at [607, 248] on button "On" at bounding box center [612, 259] width 29 height 22
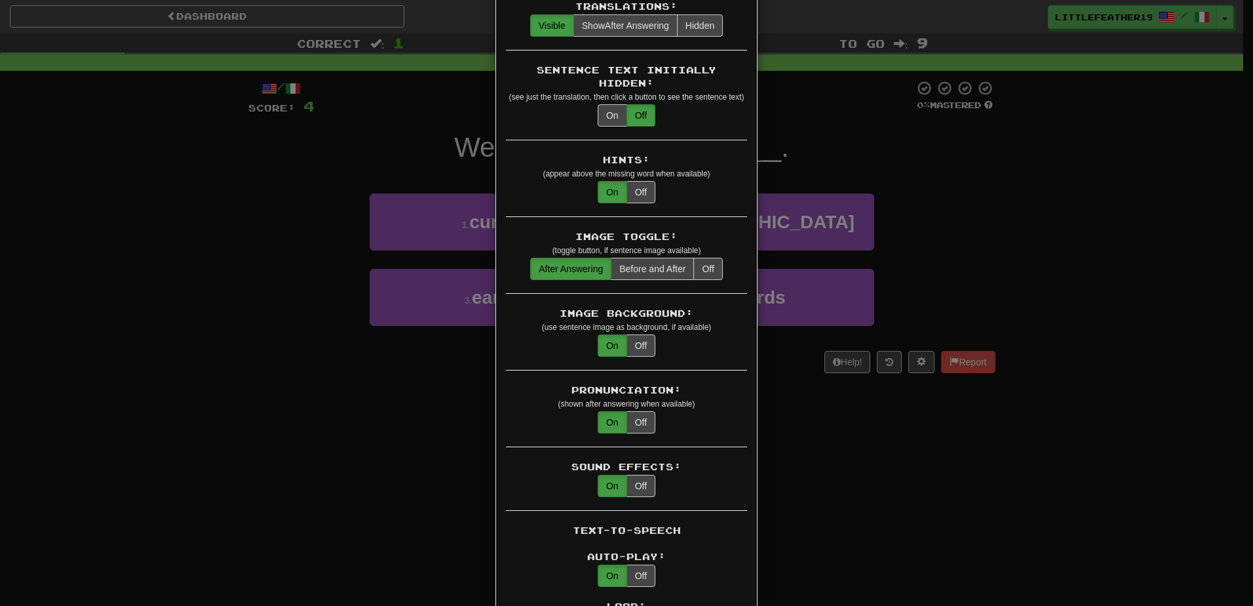
scroll to position [0, 0]
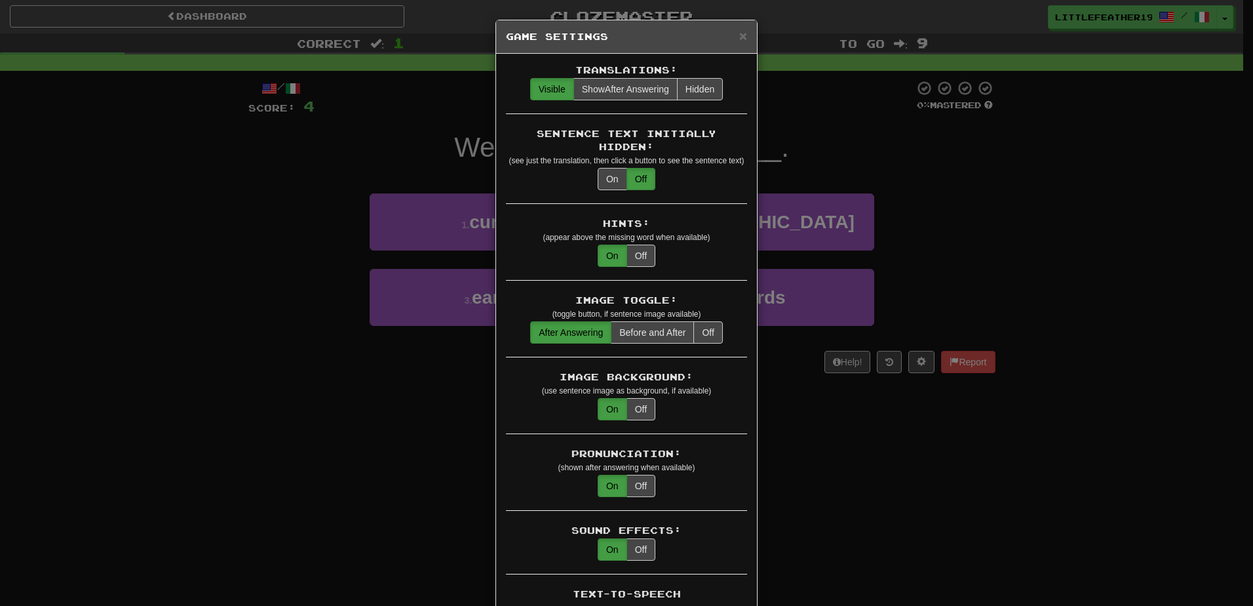
click at [888, 131] on div "**********" at bounding box center [626, 303] width 1253 height 606
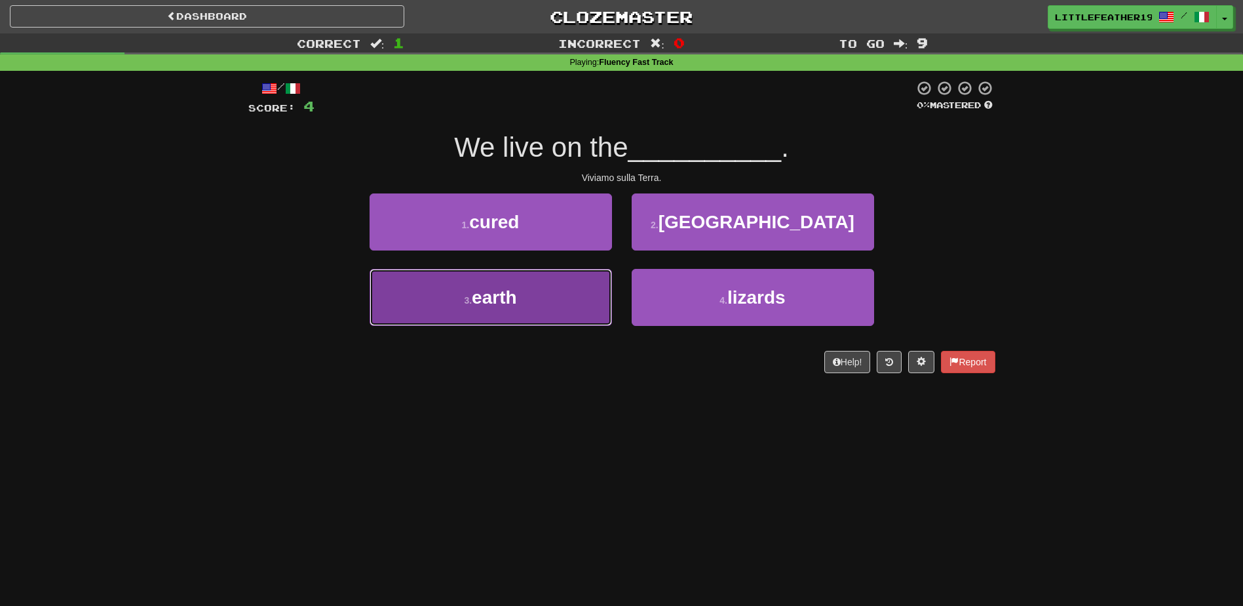
click at [488, 296] on span "earth" at bounding box center [494, 297] width 45 height 20
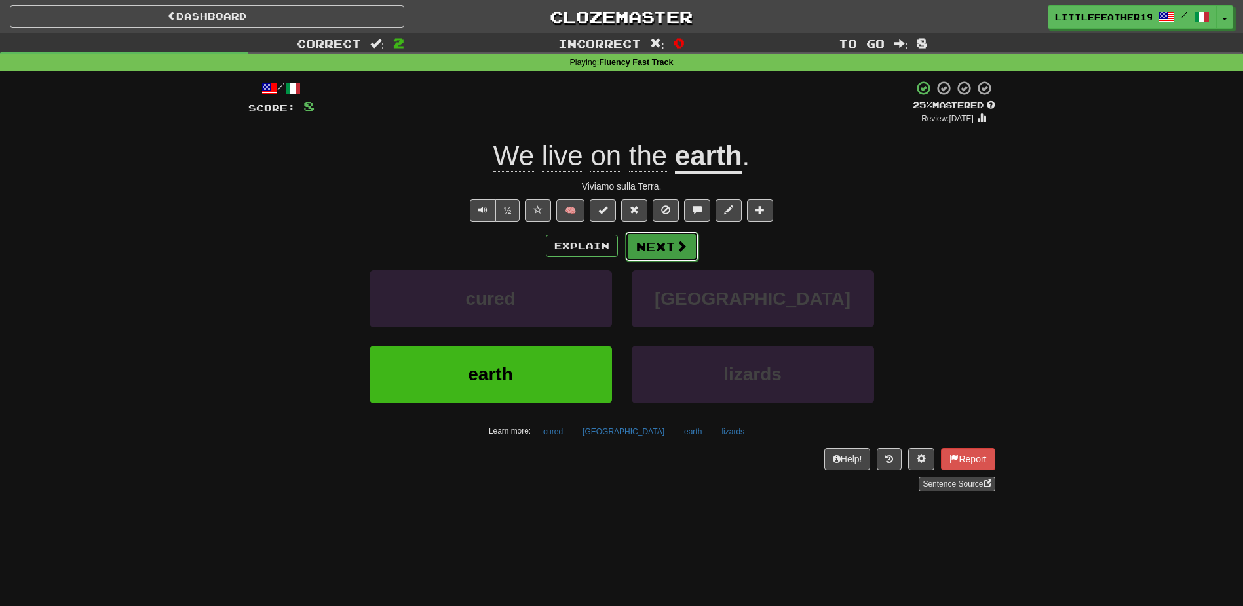
click at [676, 243] on span at bounding box center [682, 246] width 12 height 12
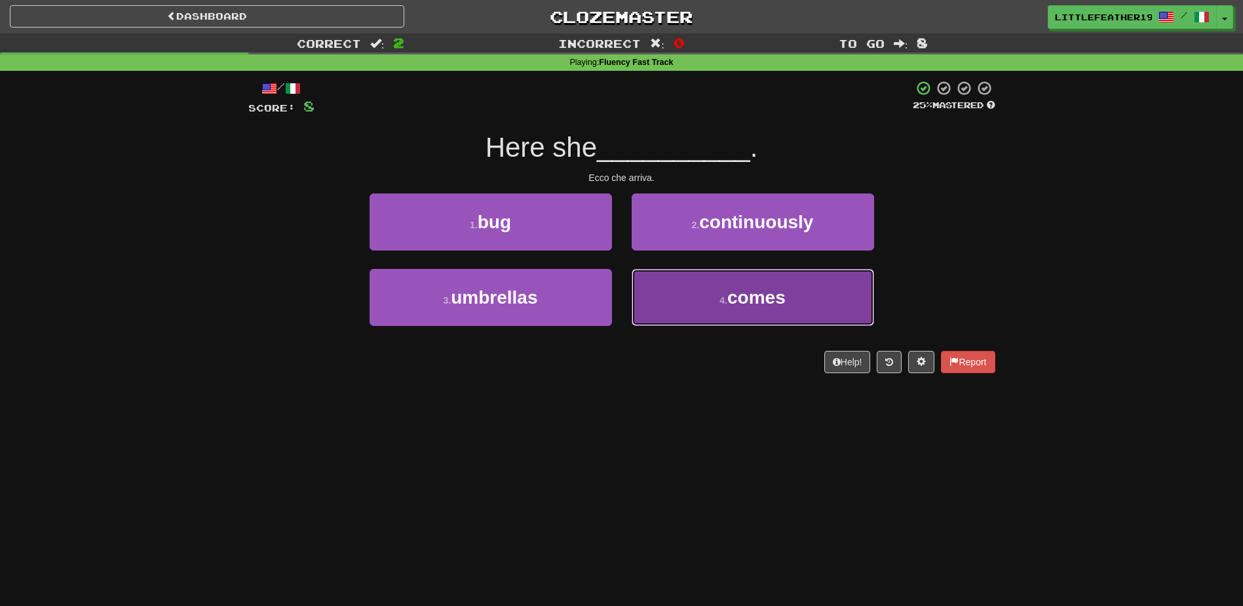
click at [715, 302] on button "4 . comes" at bounding box center [753, 297] width 243 height 57
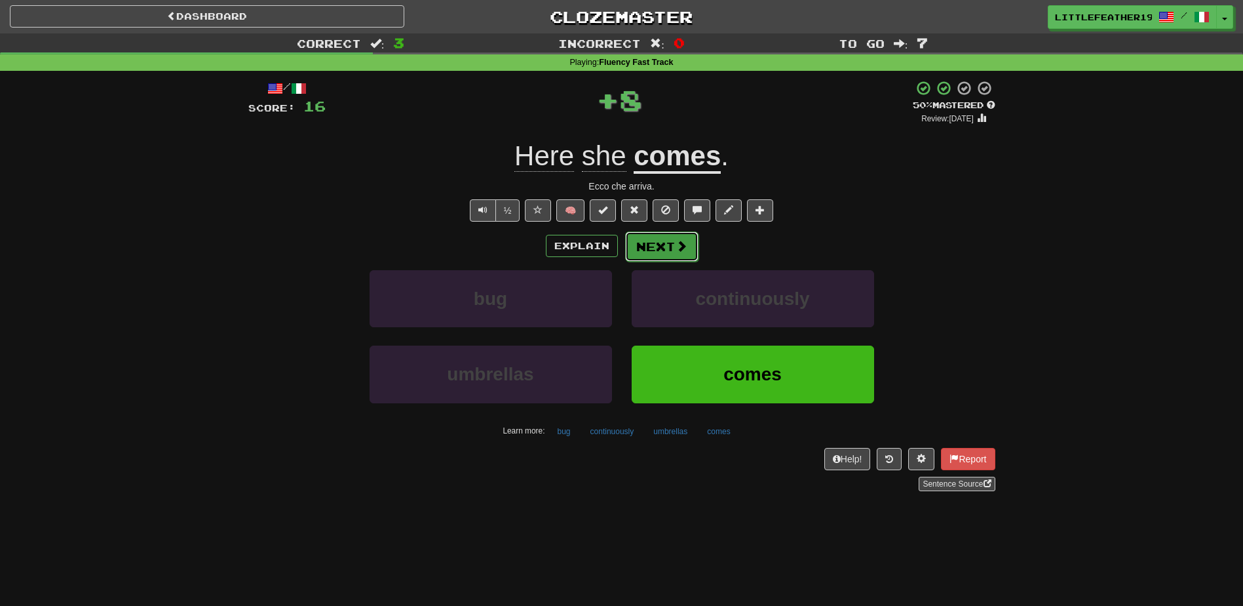
click at [658, 241] on button "Next" at bounding box center [661, 246] width 73 height 30
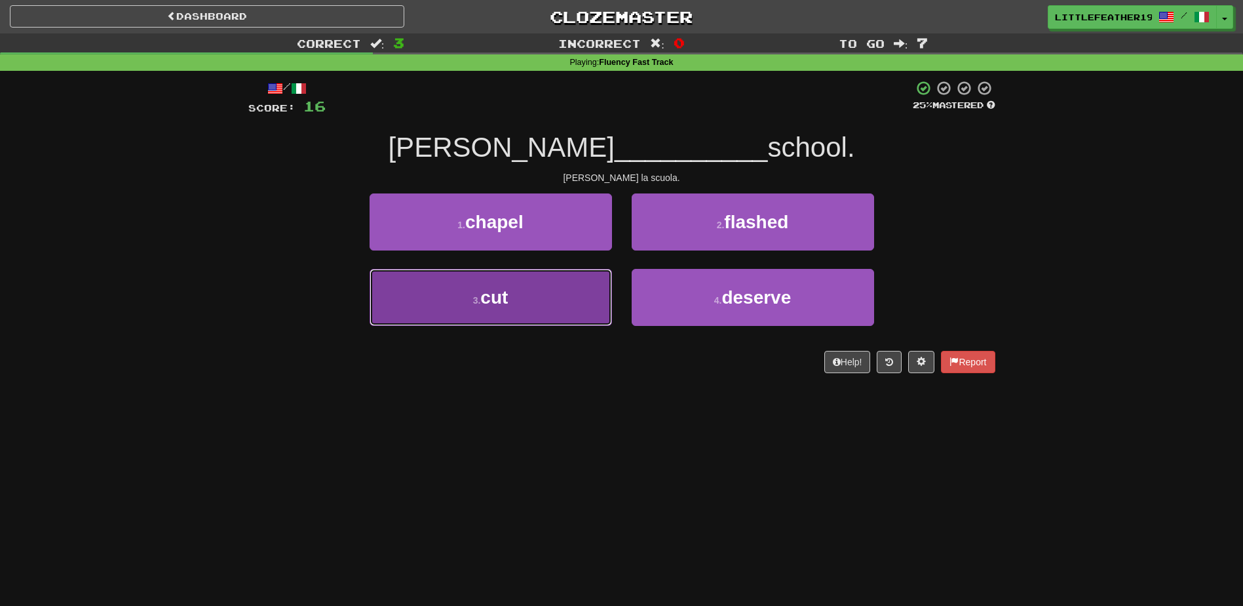
click at [540, 302] on button "3 . cut" at bounding box center [491, 297] width 243 height 57
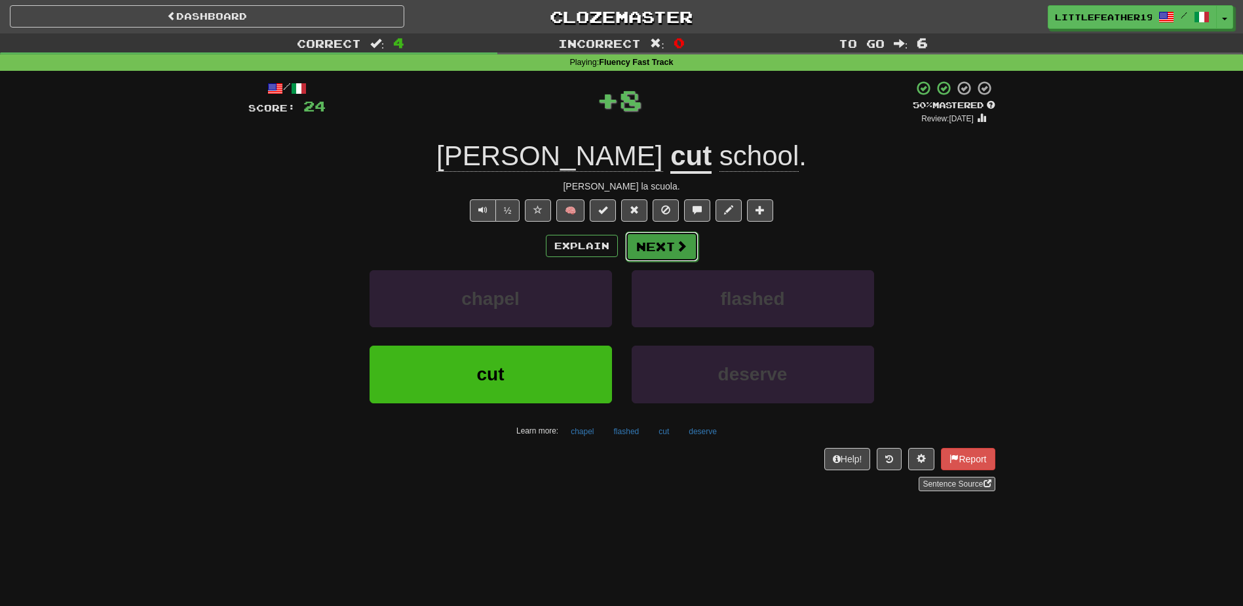
click at [651, 255] on button "Next" at bounding box center [661, 246] width 73 height 30
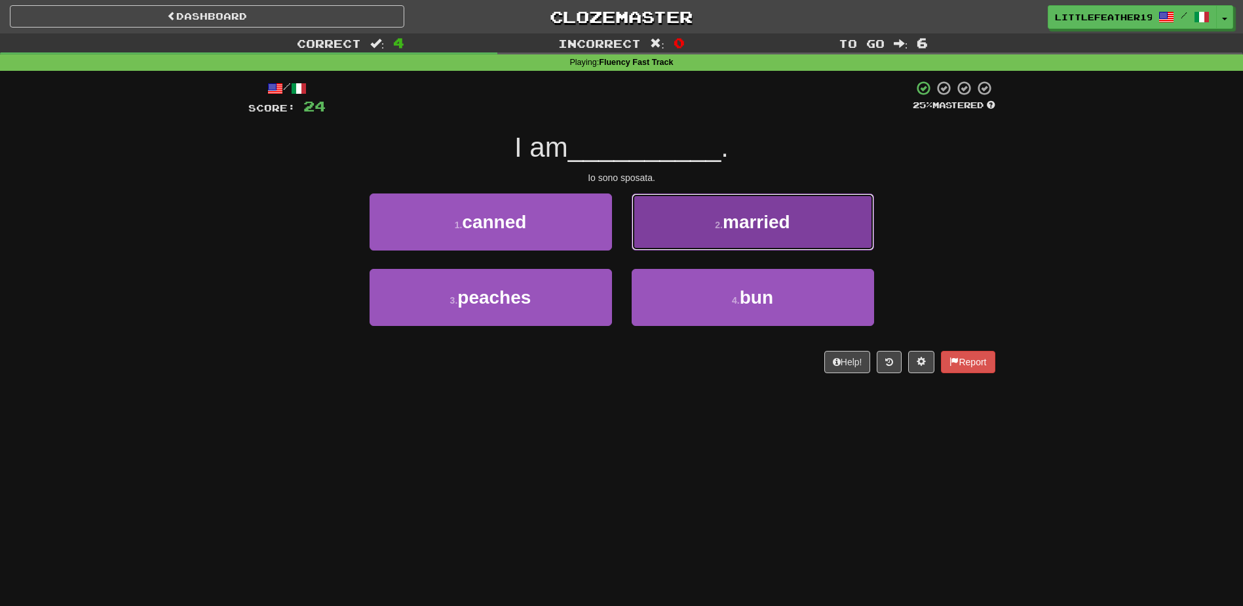
click at [769, 209] on button "2 . married" at bounding box center [753, 221] width 243 height 57
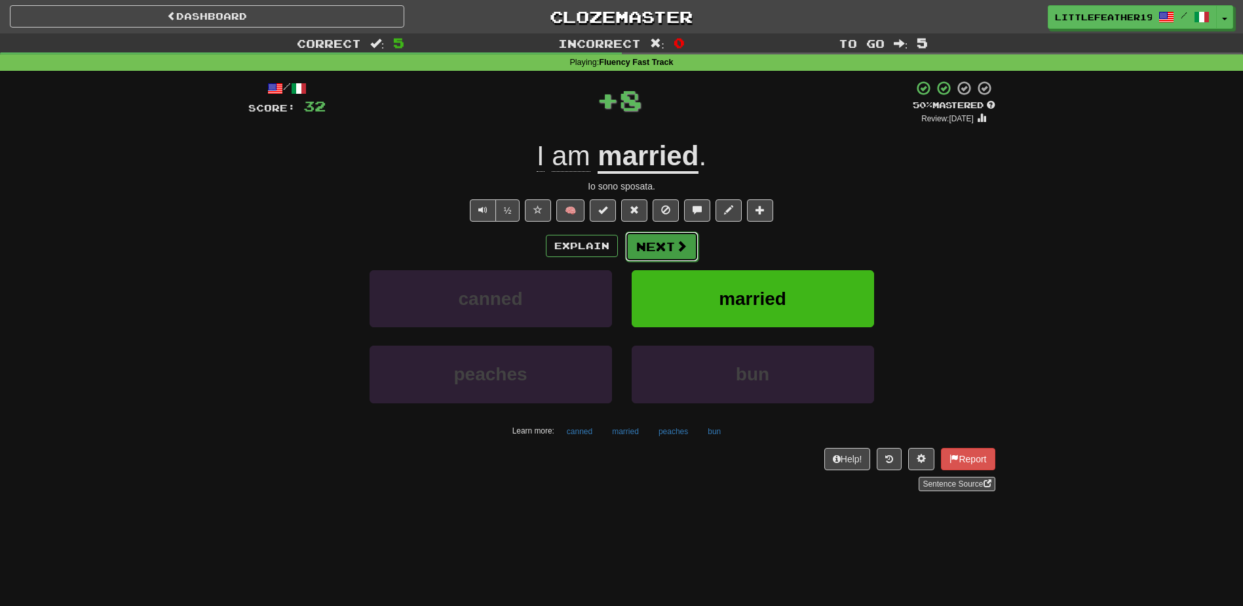
click at [629, 241] on button "Next" at bounding box center [661, 246] width 73 height 30
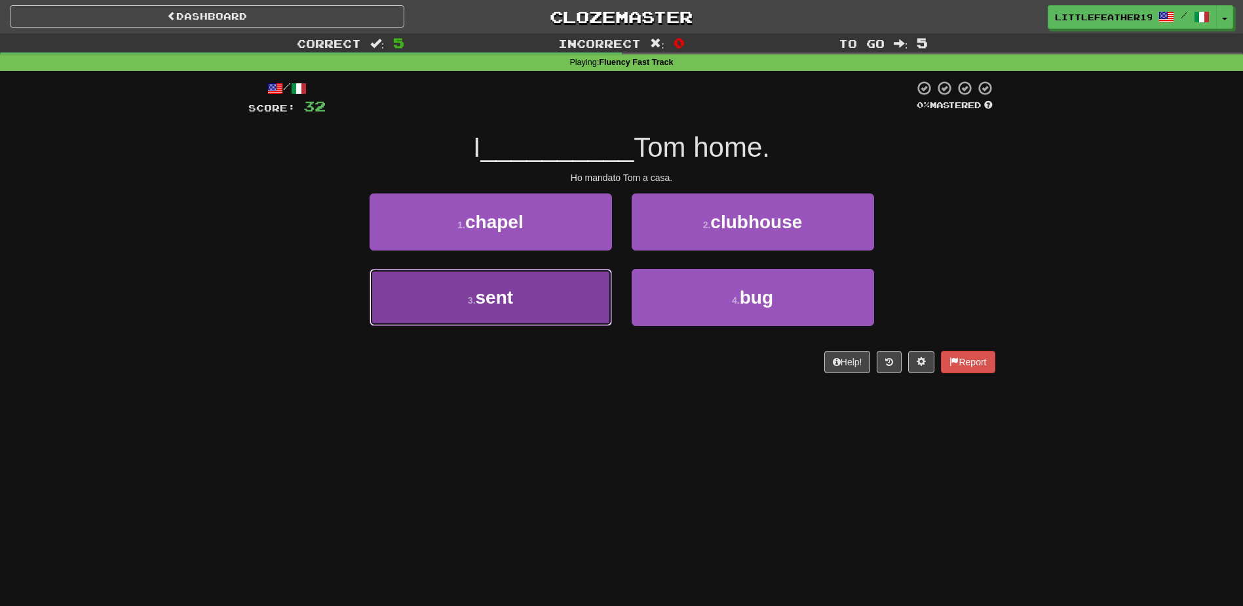
click at [462, 300] on button "3 . sent" at bounding box center [491, 297] width 243 height 57
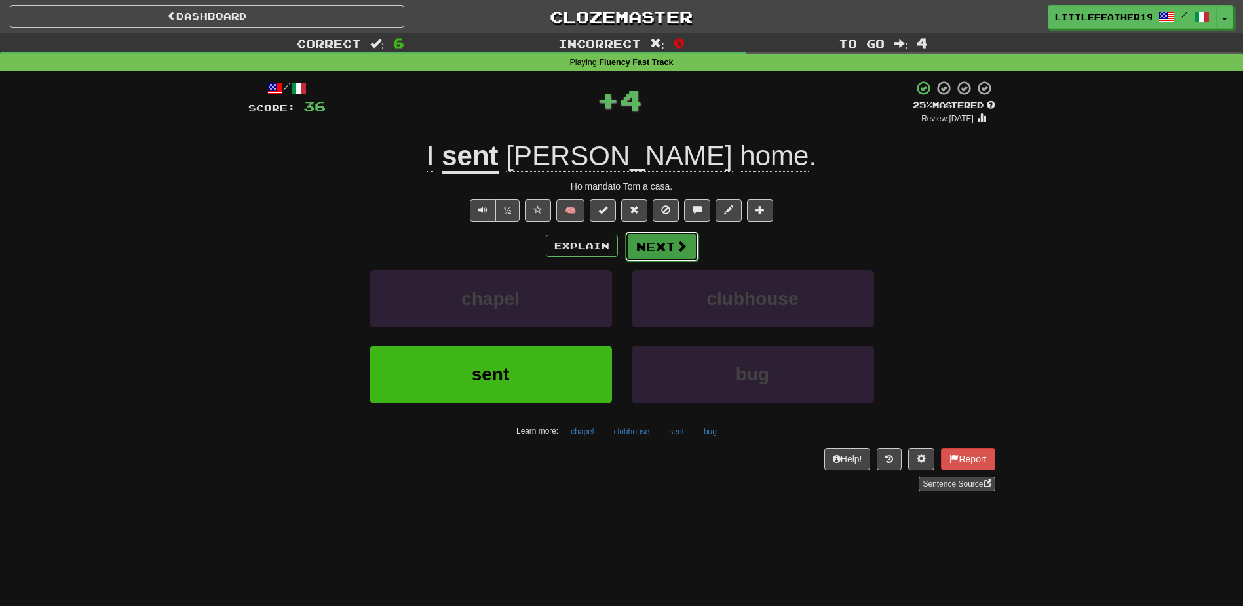
click at [645, 243] on button "Next" at bounding box center [661, 246] width 73 height 30
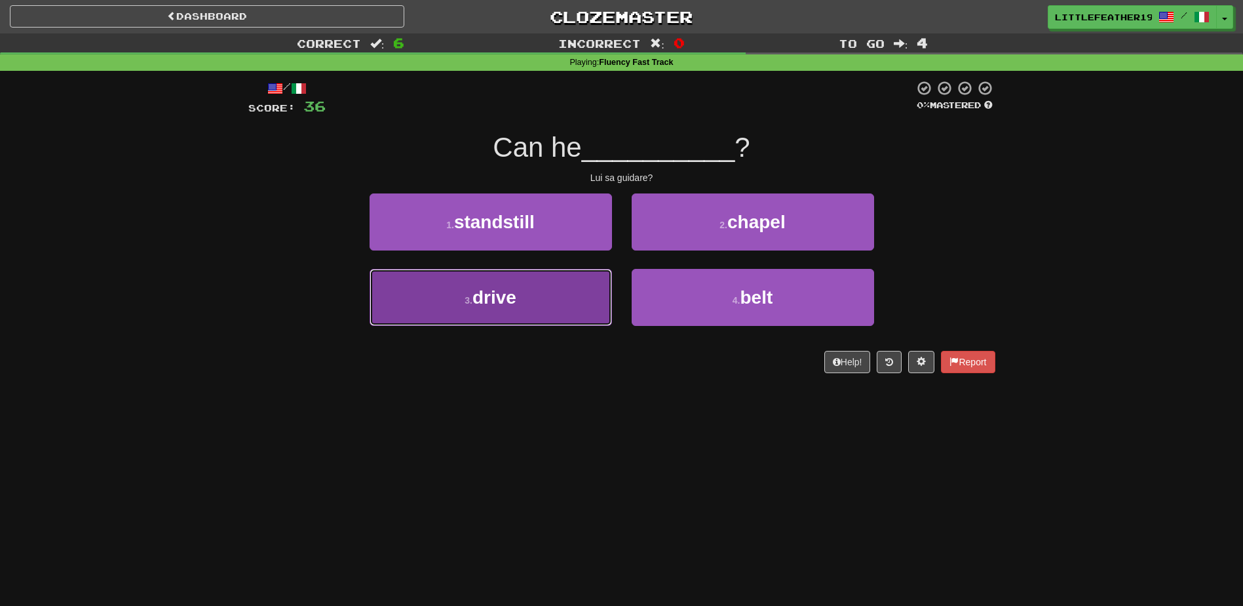
click at [523, 288] on button "3 . drive" at bounding box center [491, 297] width 243 height 57
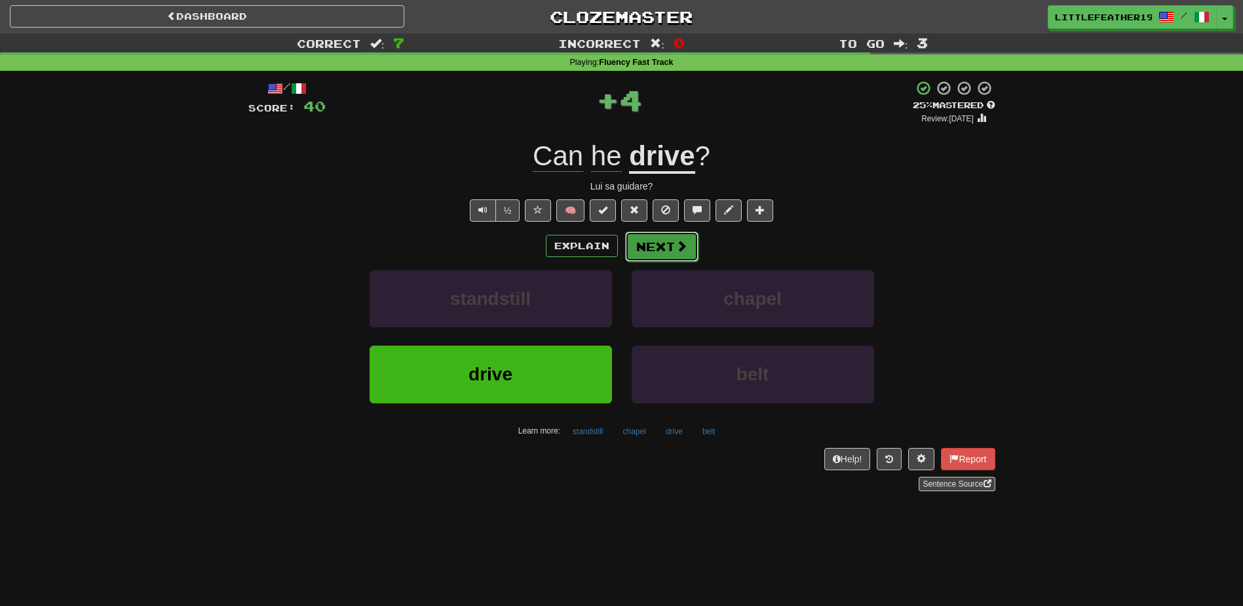
click at [672, 239] on button "Next" at bounding box center [661, 246] width 73 height 30
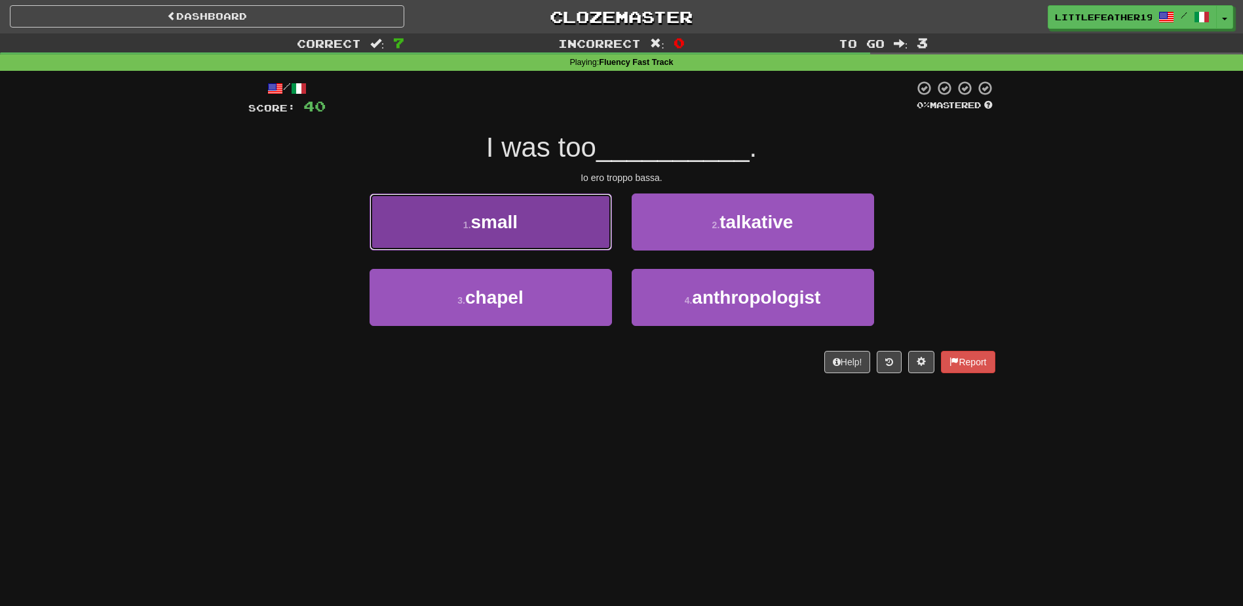
click at [479, 225] on span "small" at bounding box center [494, 222] width 47 height 20
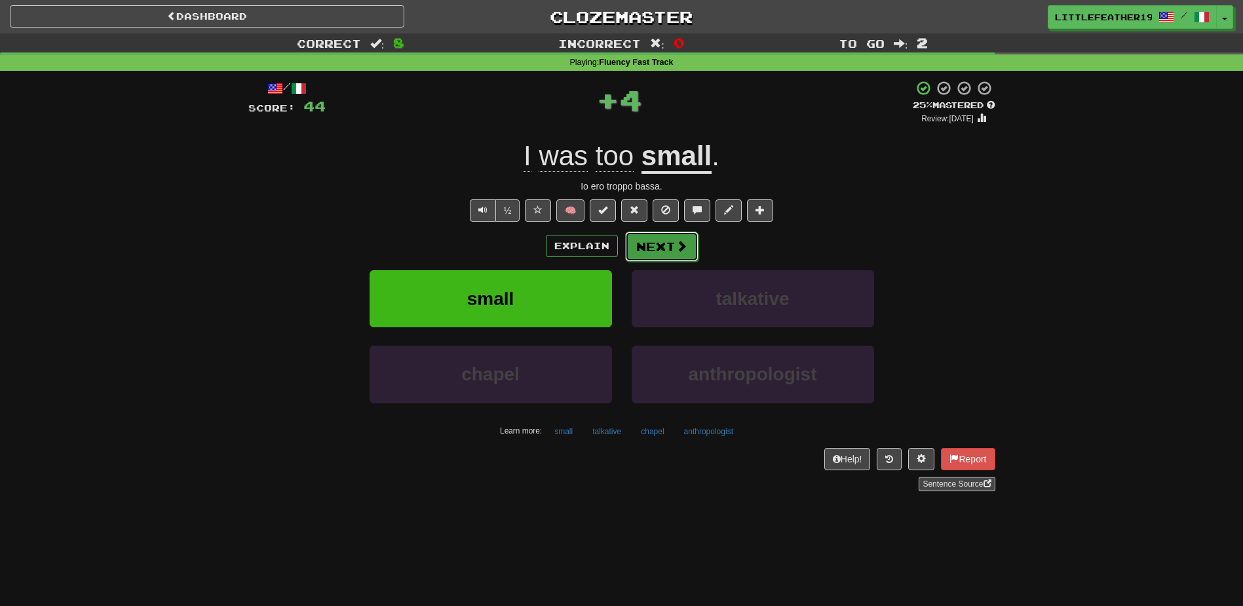
click at [664, 246] on button "Next" at bounding box center [661, 246] width 73 height 30
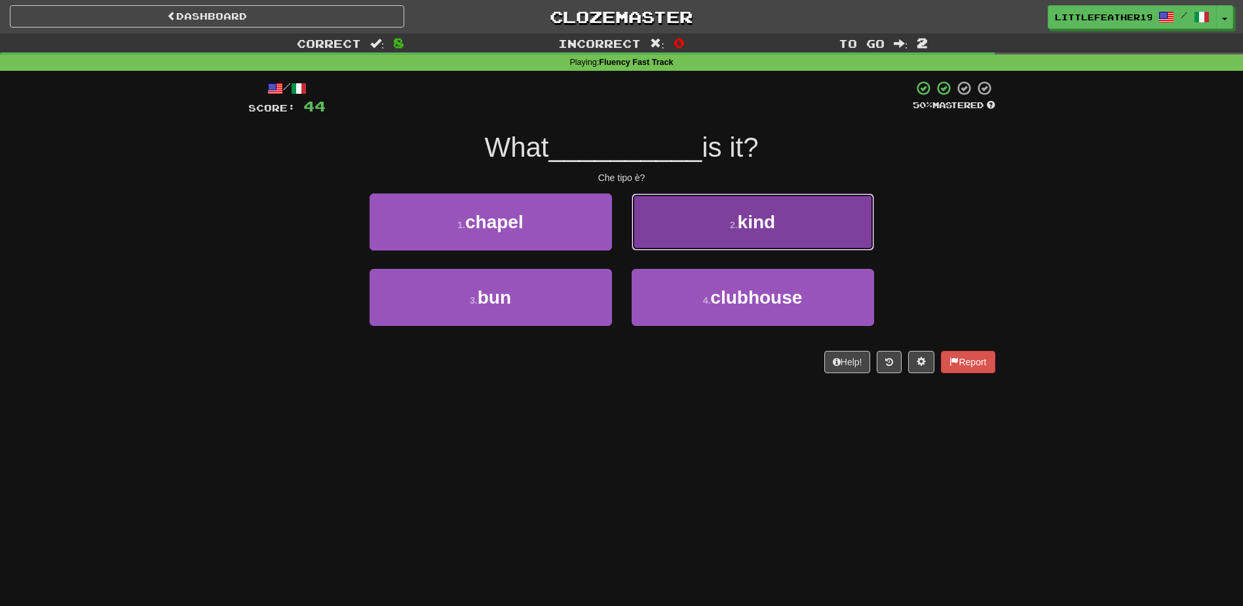
click at [773, 218] on span "kind" at bounding box center [757, 222] width 38 height 20
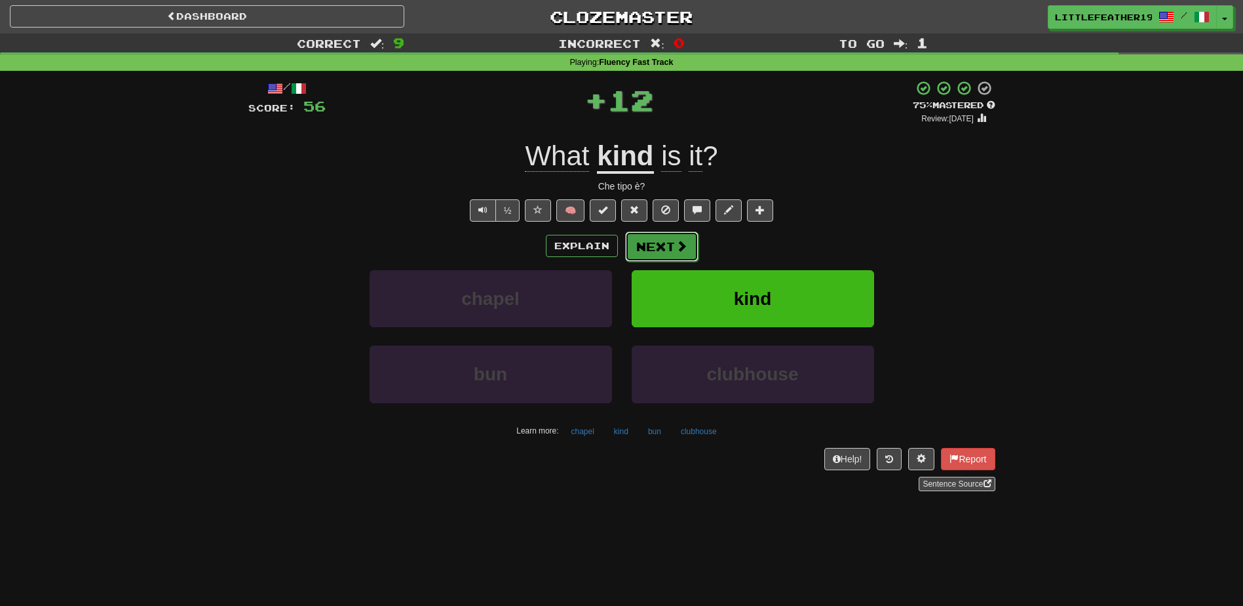
click at [676, 233] on button "Next" at bounding box center [661, 246] width 73 height 30
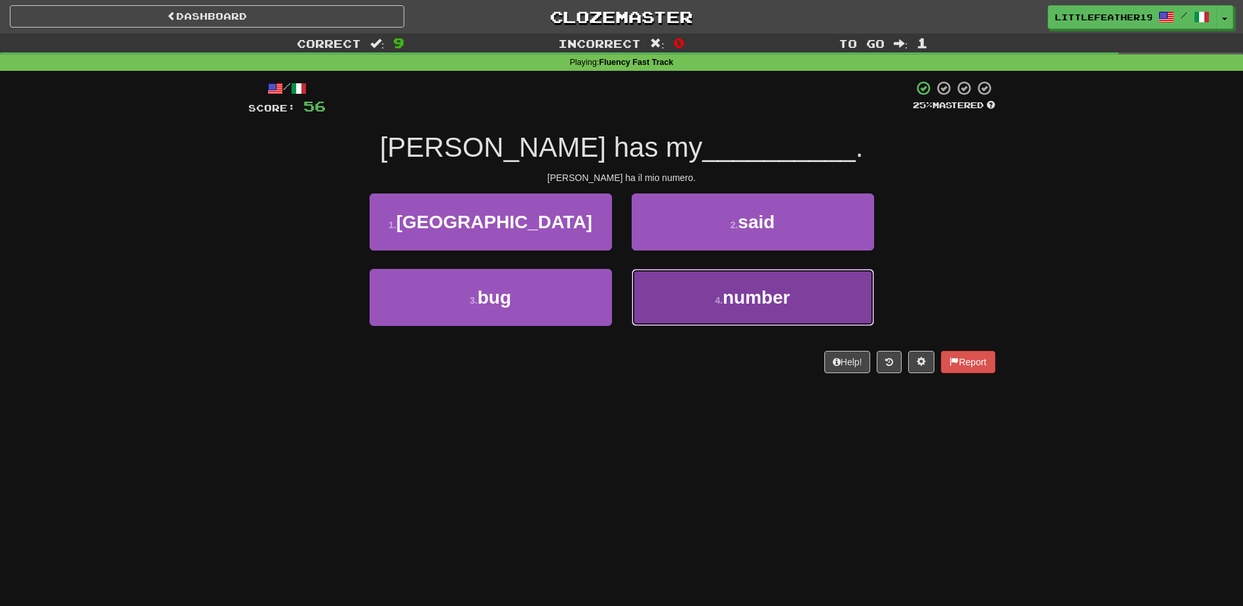
drag, startPoint x: 777, startPoint y: 311, endPoint x: 807, endPoint y: 309, distance: 30.2
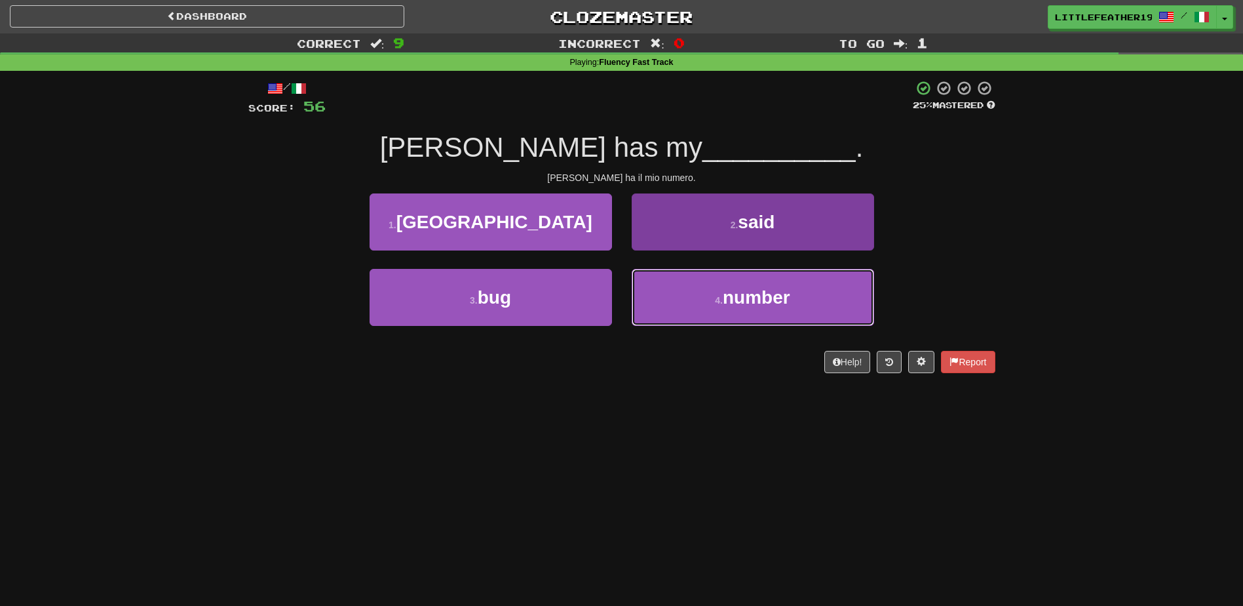
click at [777, 311] on button "4 . number" at bounding box center [753, 297] width 243 height 57
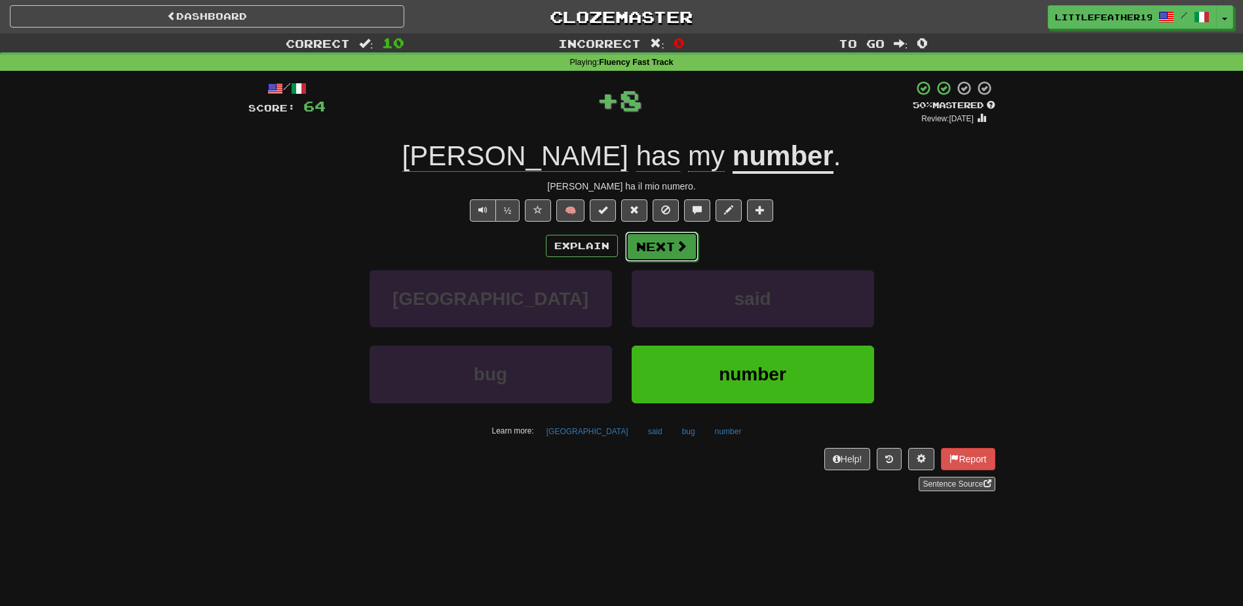
click at [645, 238] on button "Next" at bounding box center [661, 246] width 73 height 30
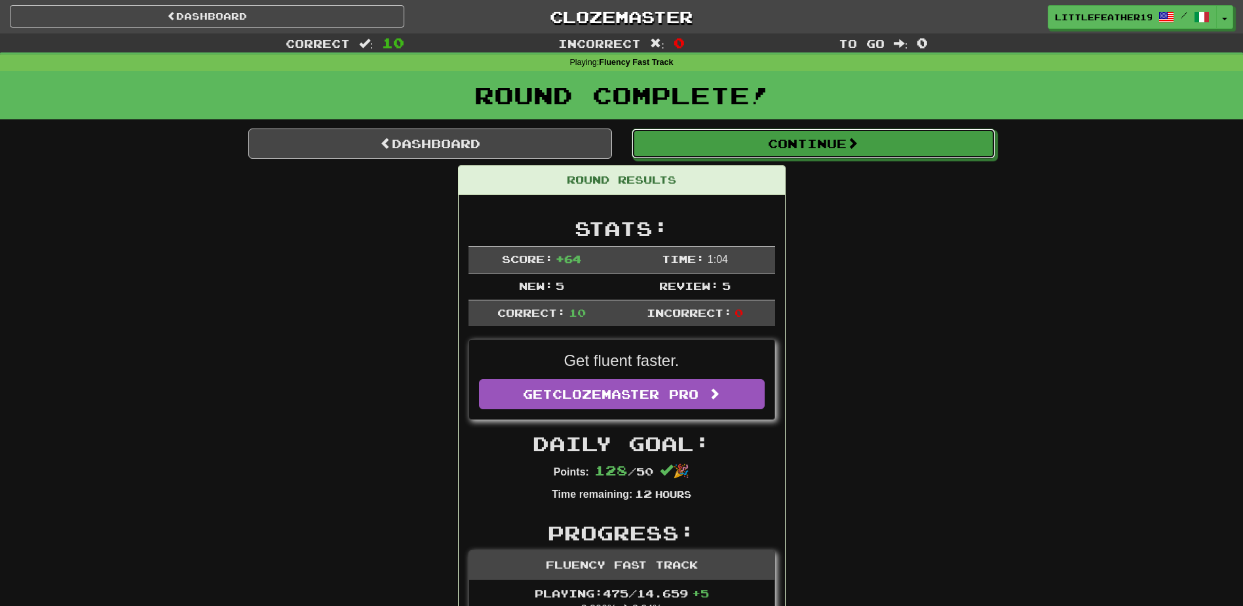
drag, startPoint x: 811, startPoint y: 131, endPoint x: 843, endPoint y: 157, distance: 40.5
click at [811, 131] on button "Continue" at bounding box center [814, 143] width 364 height 30
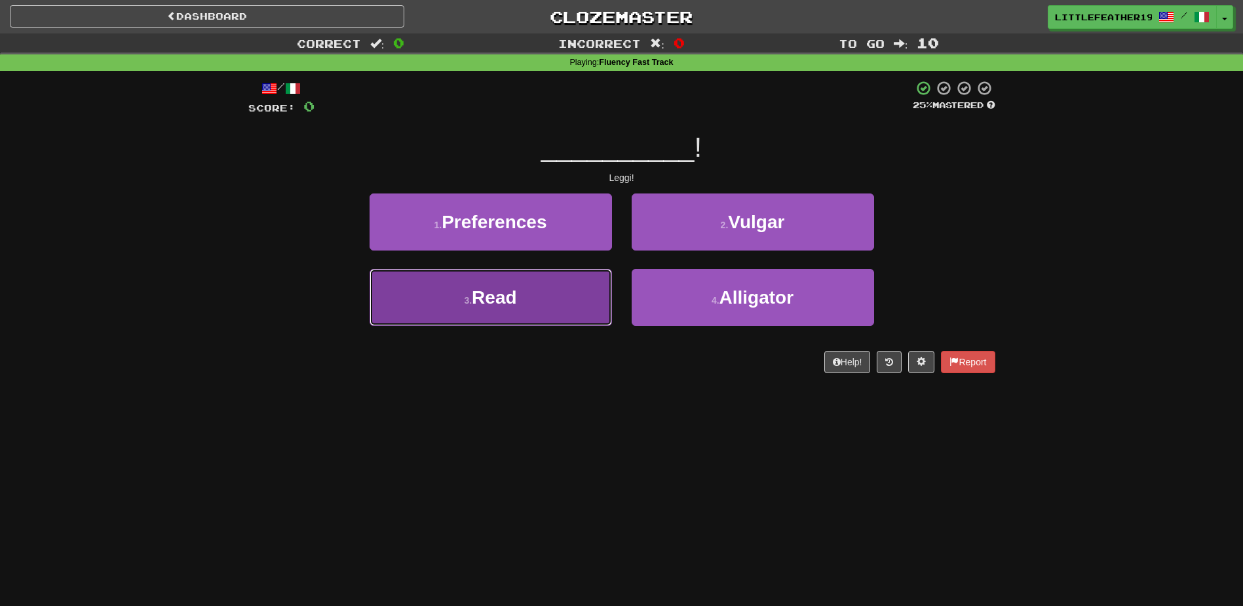
click at [484, 291] on span "Read" at bounding box center [494, 297] width 45 height 20
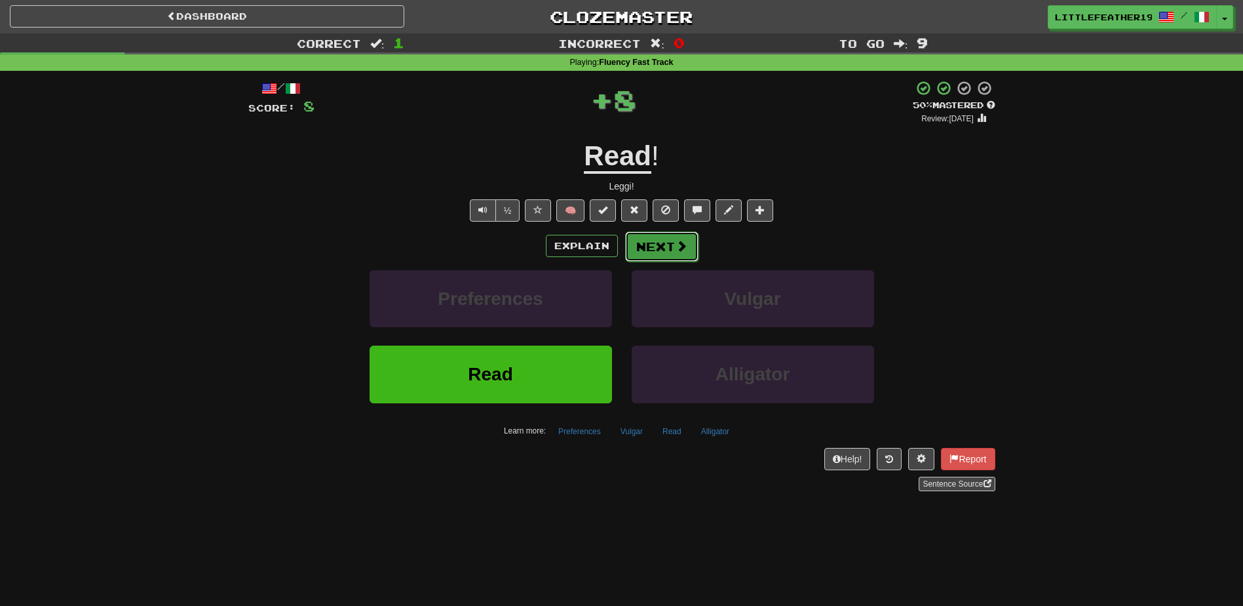
click at [676, 244] on span at bounding box center [682, 246] width 12 height 12
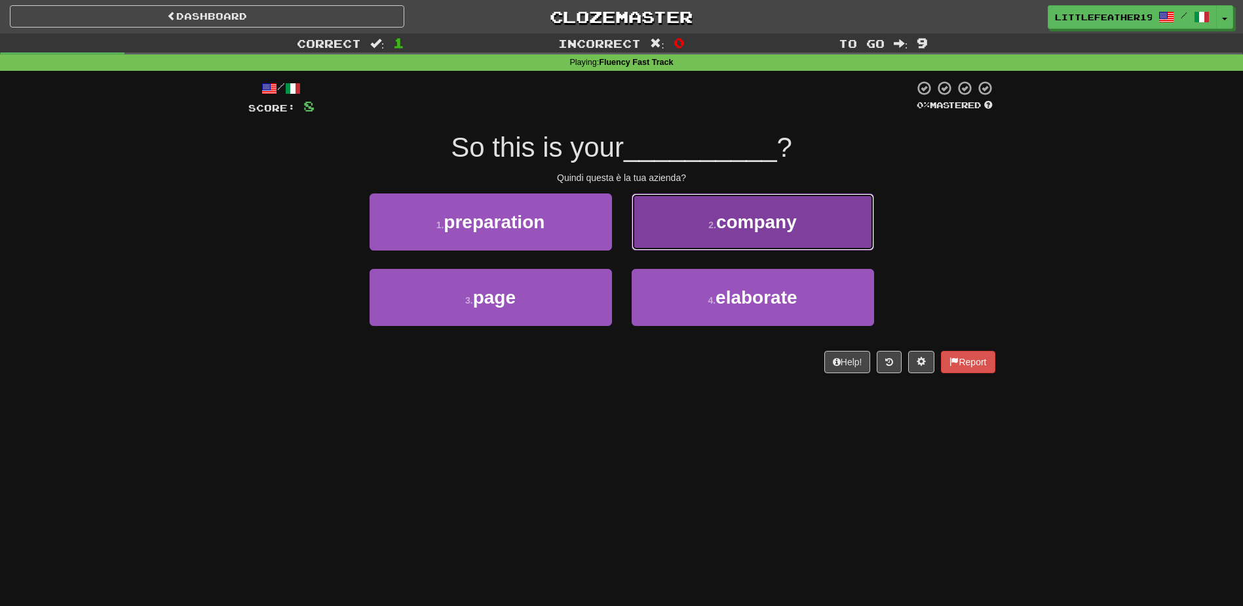
click at [805, 218] on button "2 . company" at bounding box center [753, 221] width 243 height 57
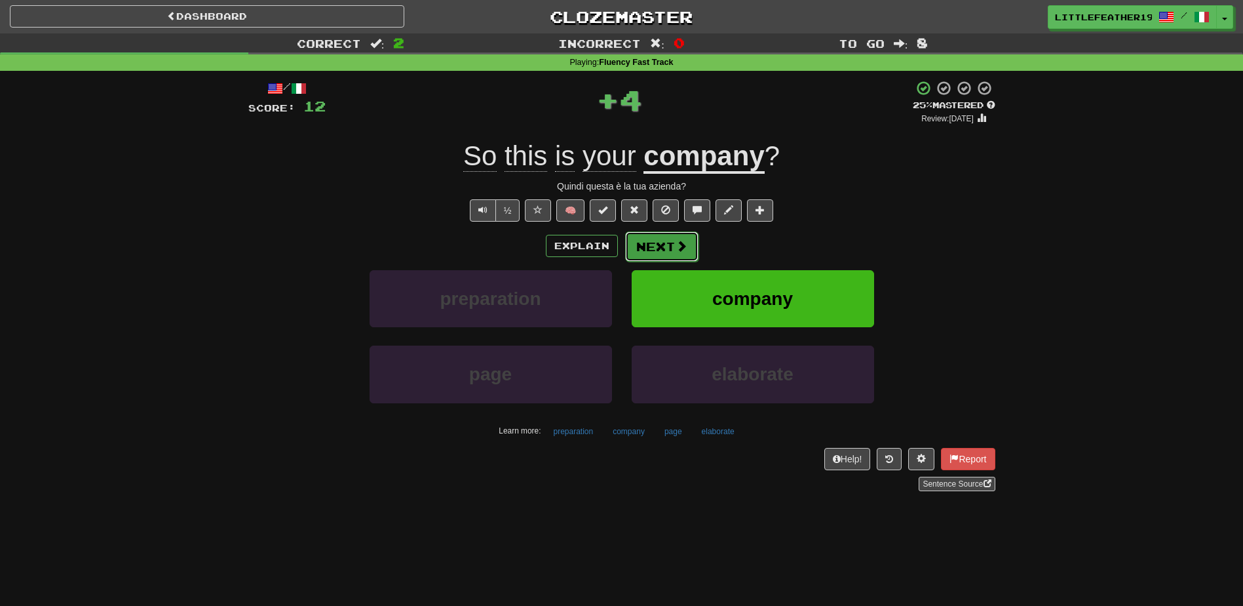
click at [672, 245] on button "Next" at bounding box center [661, 246] width 73 height 30
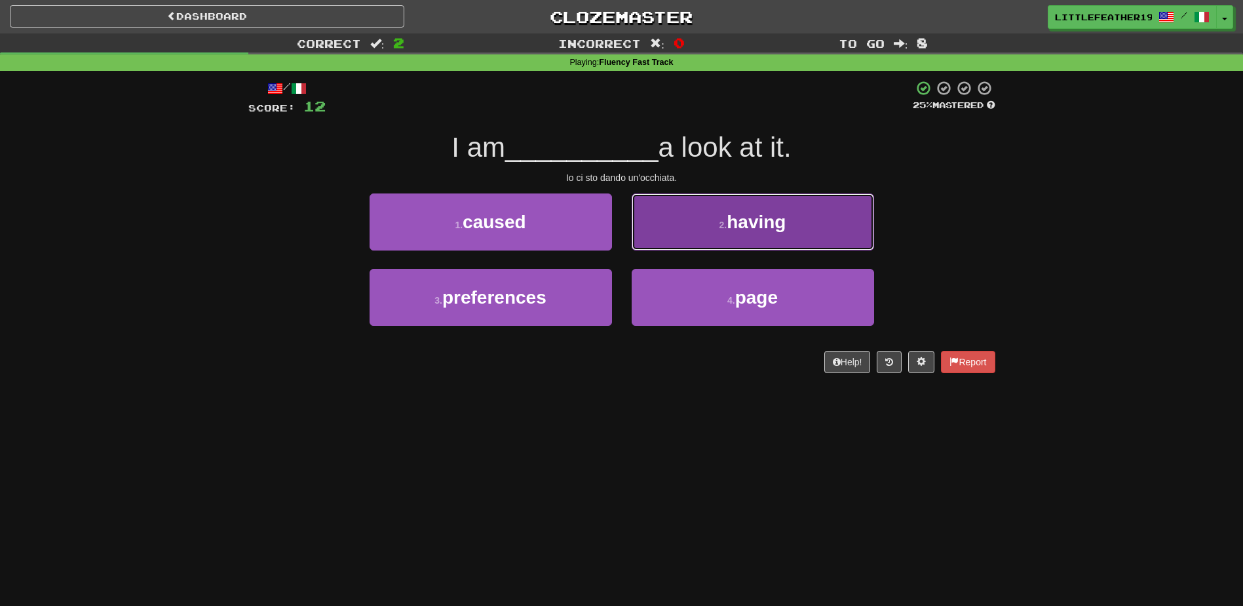
click at [735, 222] on span "having" at bounding box center [756, 222] width 59 height 20
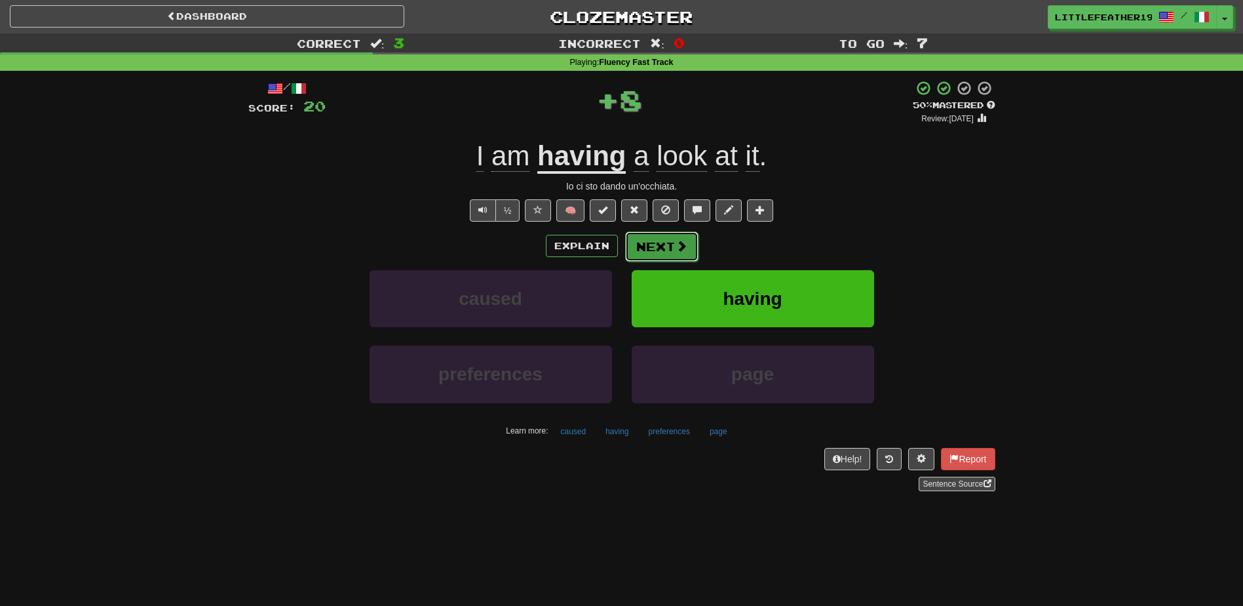
click at [665, 243] on button "Next" at bounding box center [661, 246] width 73 height 30
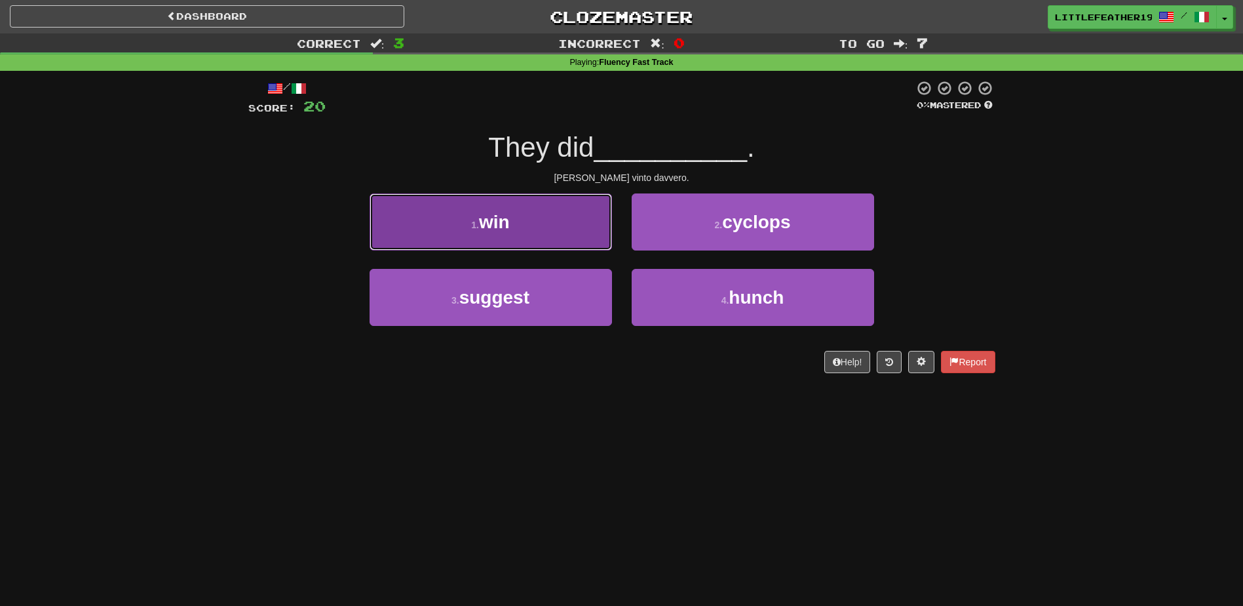
click at [490, 215] on span "win" at bounding box center [494, 222] width 31 height 20
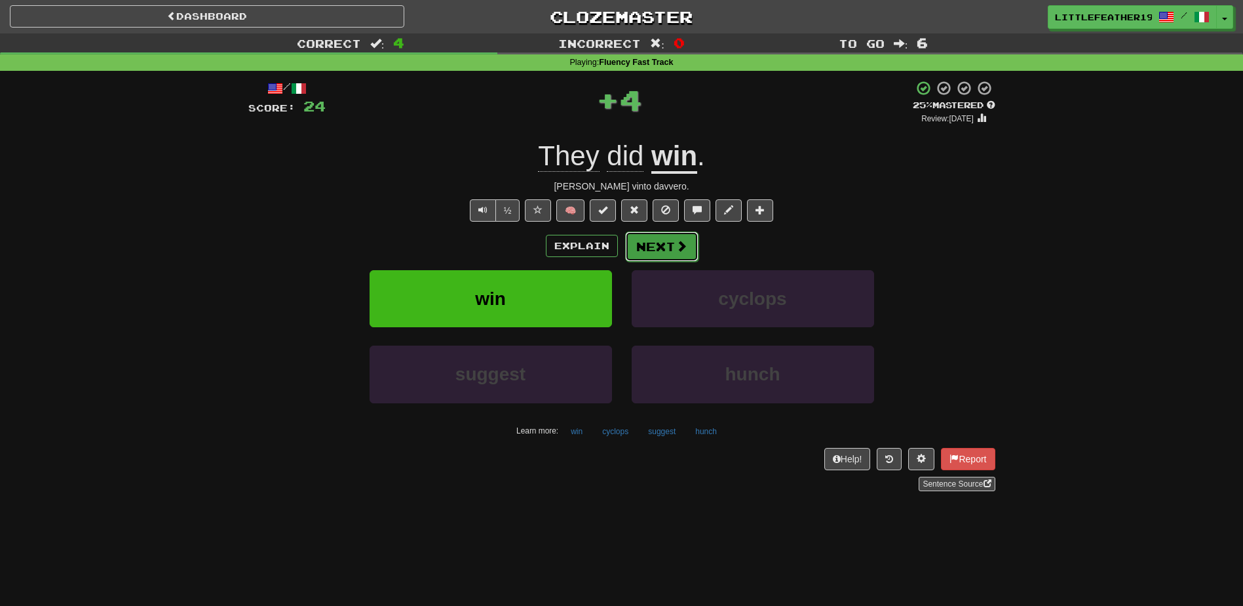
click at [661, 246] on button "Next" at bounding box center [661, 246] width 73 height 30
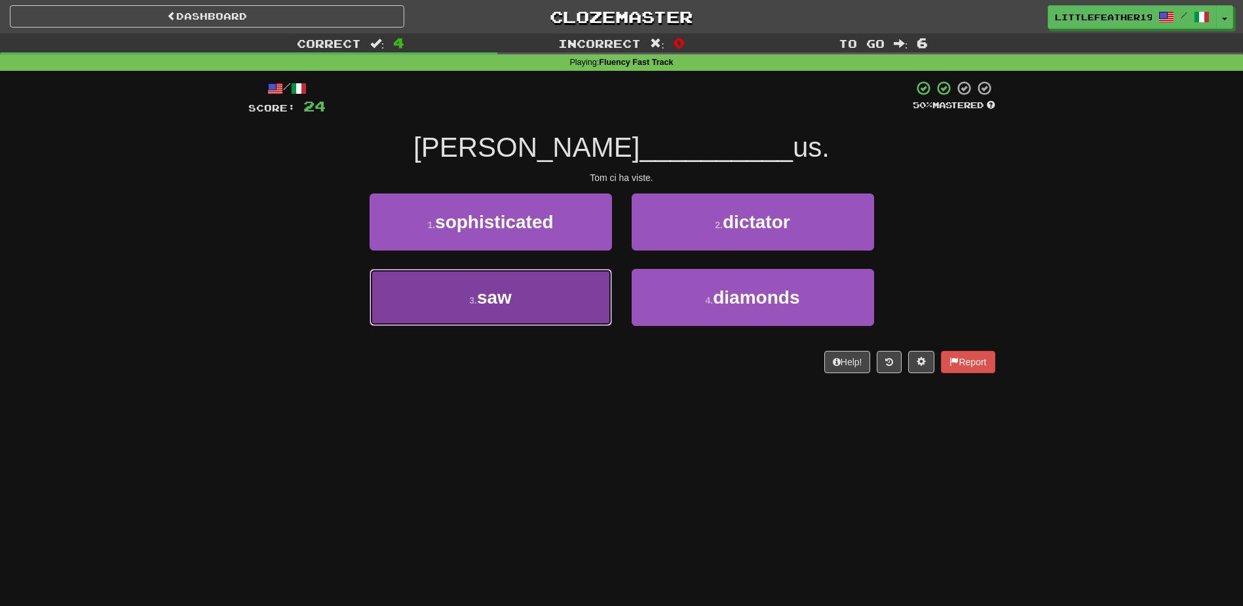
click at [473, 282] on button "3 . saw" at bounding box center [491, 297] width 243 height 57
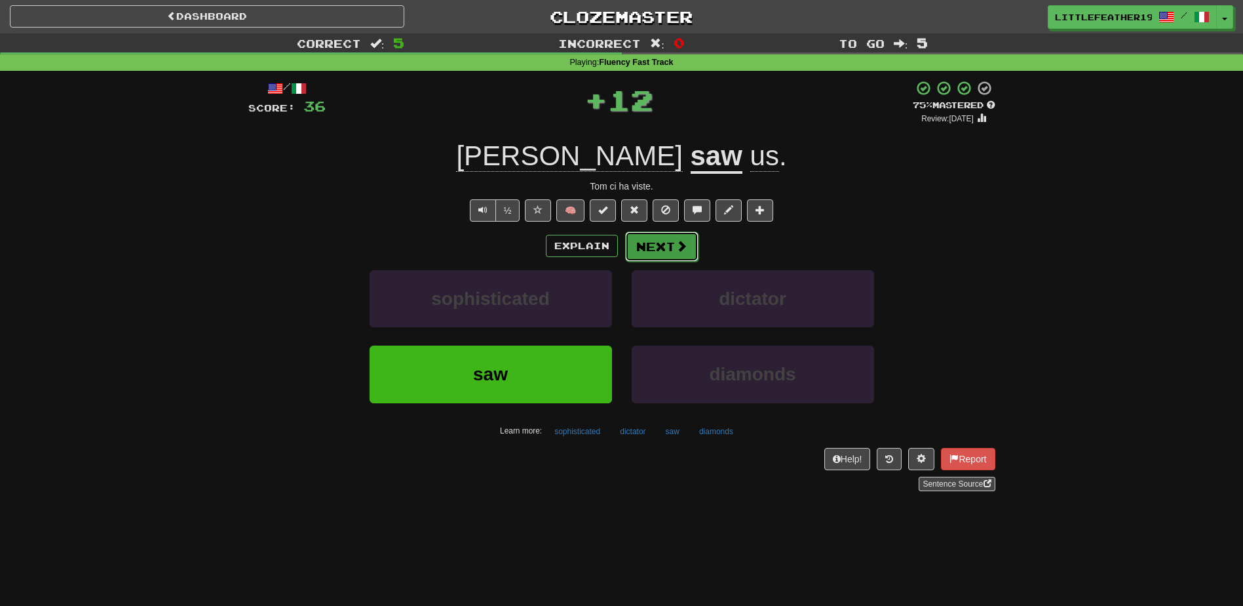
click at [638, 235] on button "Next" at bounding box center [661, 246] width 73 height 30
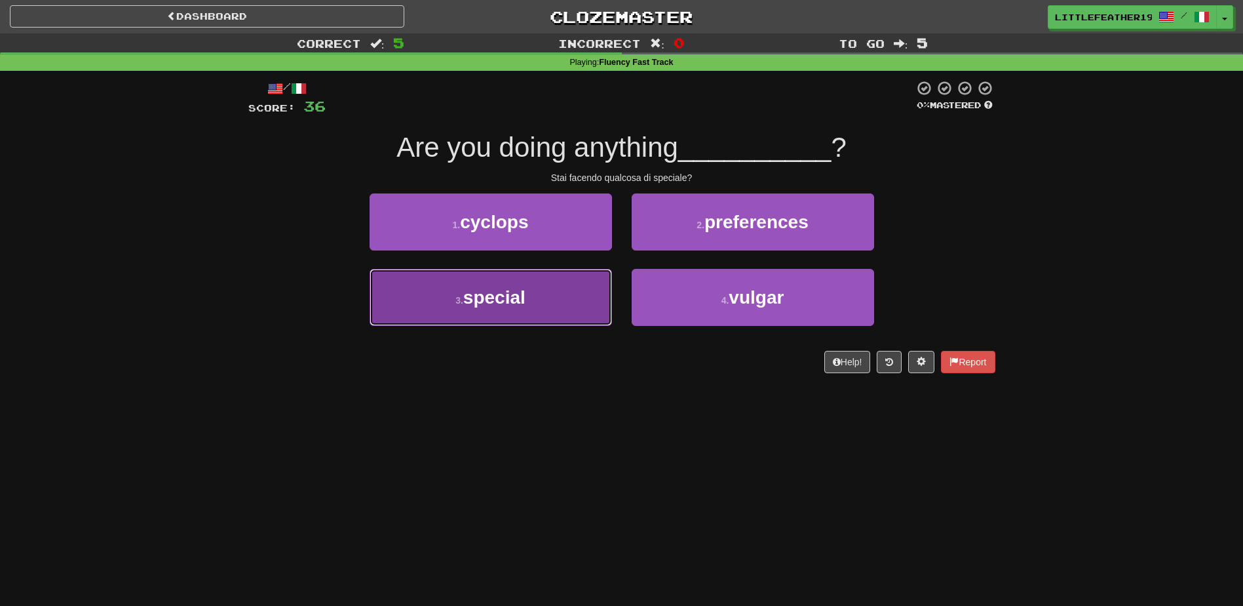
click at [461, 293] on button "3 . special" at bounding box center [491, 297] width 243 height 57
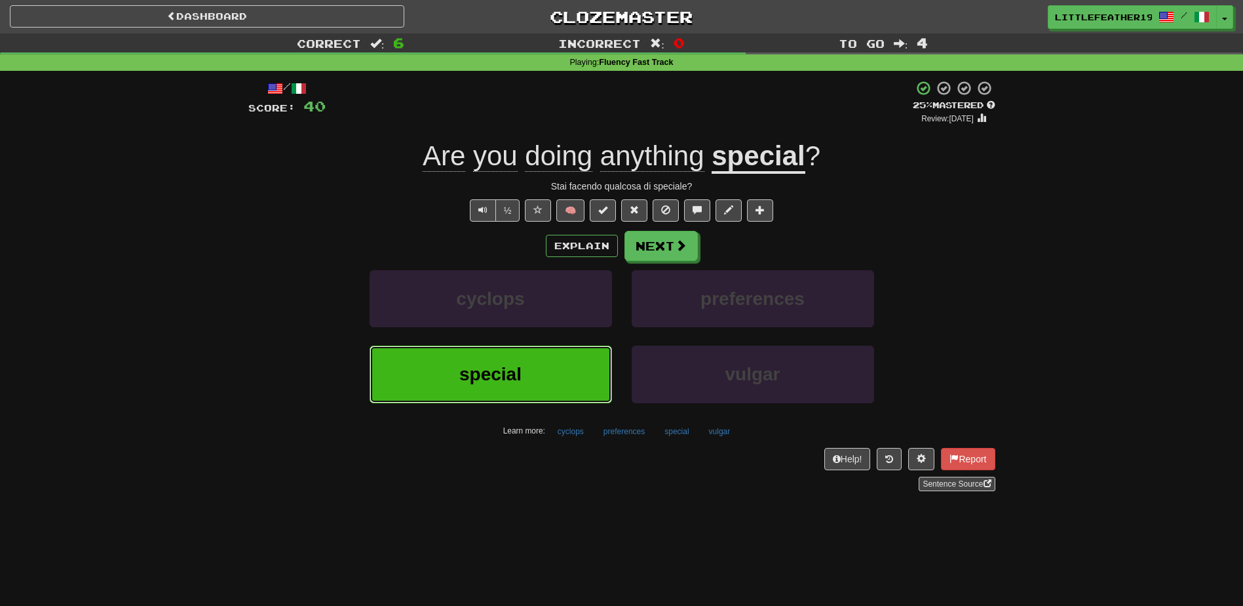
click at [450, 385] on button "special" at bounding box center [491, 373] width 243 height 57
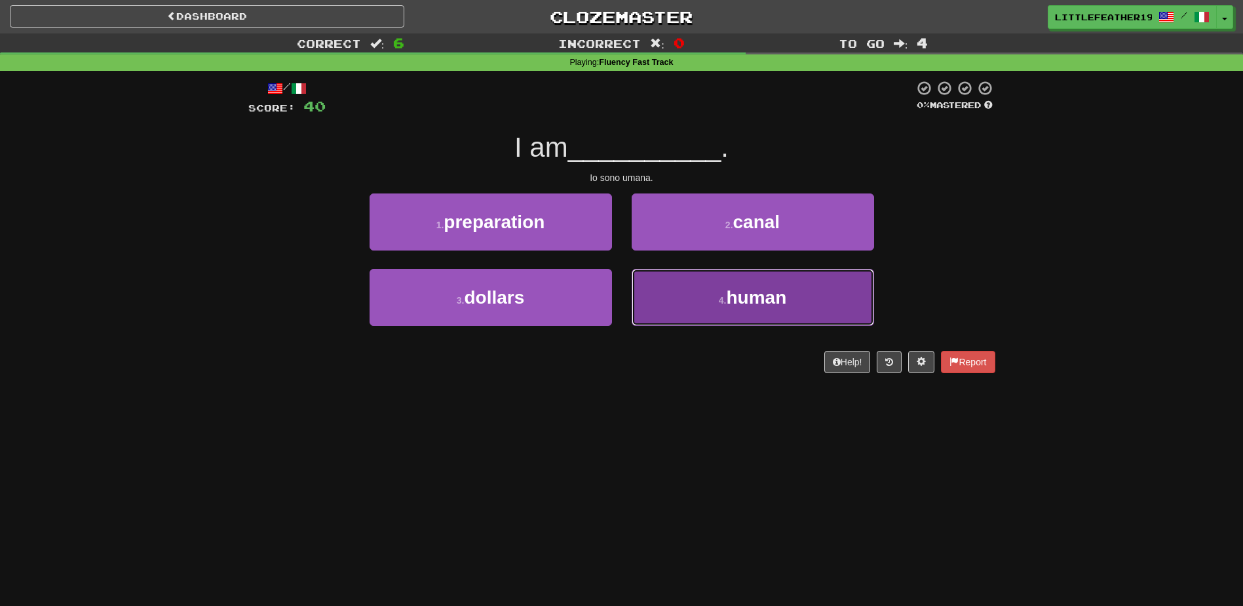
click at [758, 284] on button "4 . human" at bounding box center [753, 297] width 243 height 57
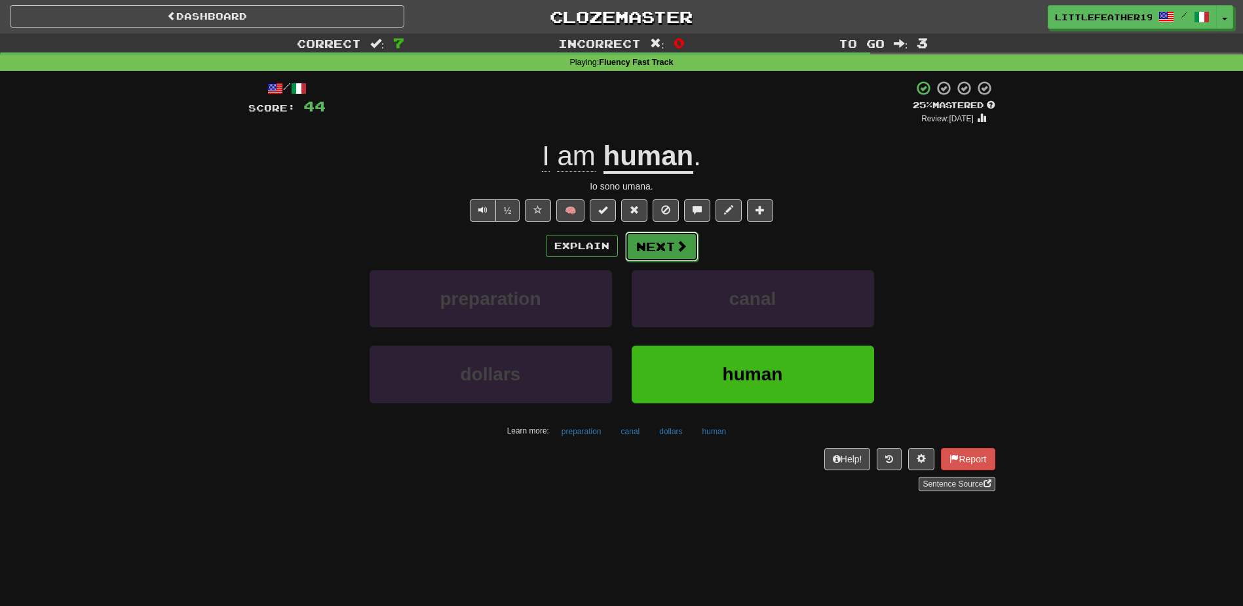
click at [672, 240] on button "Next" at bounding box center [661, 246] width 73 height 30
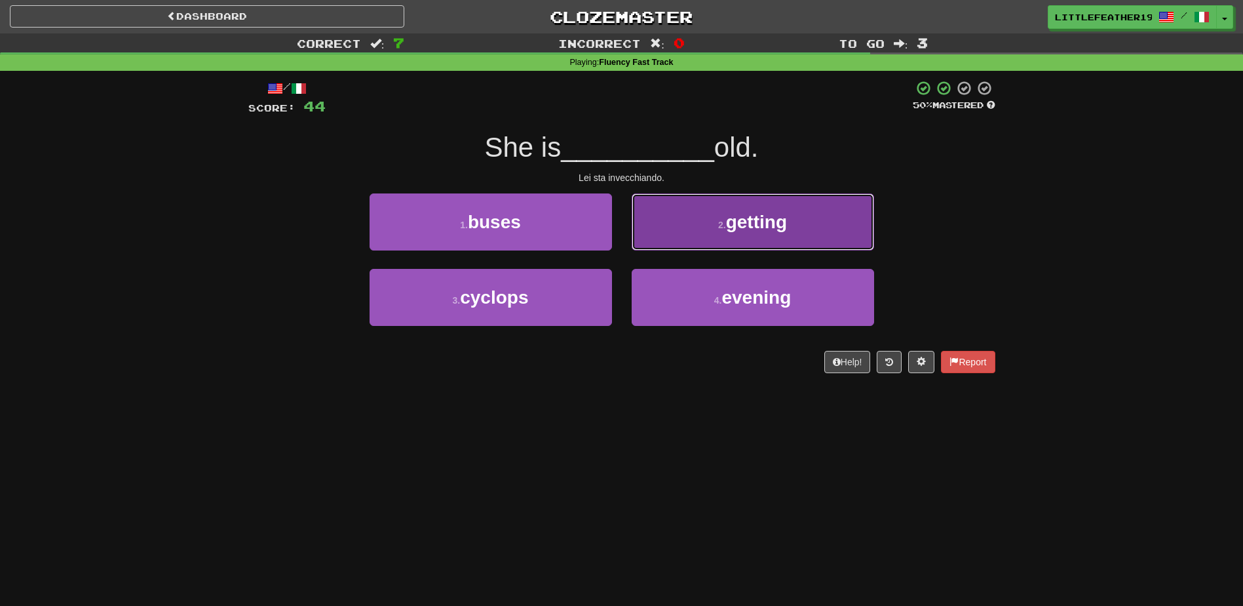
click at [729, 204] on button "2 . getting" at bounding box center [753, 221] width 243 height 57
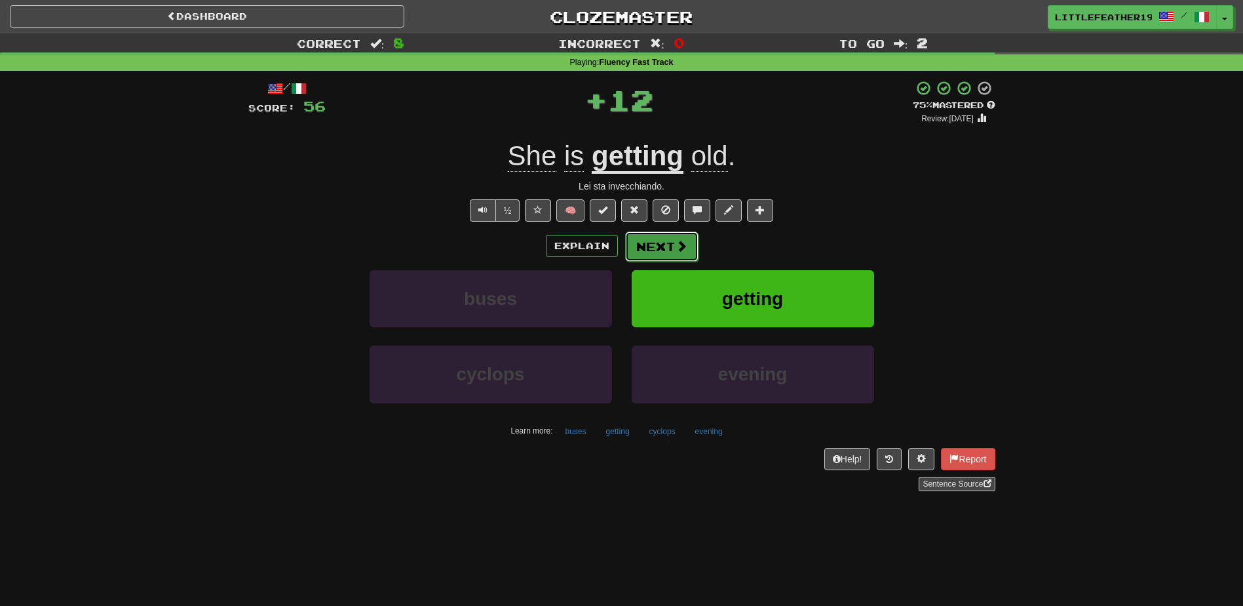
click at [665, 242] on button "Next" at bounding box center [661, 246] width 73 height 30
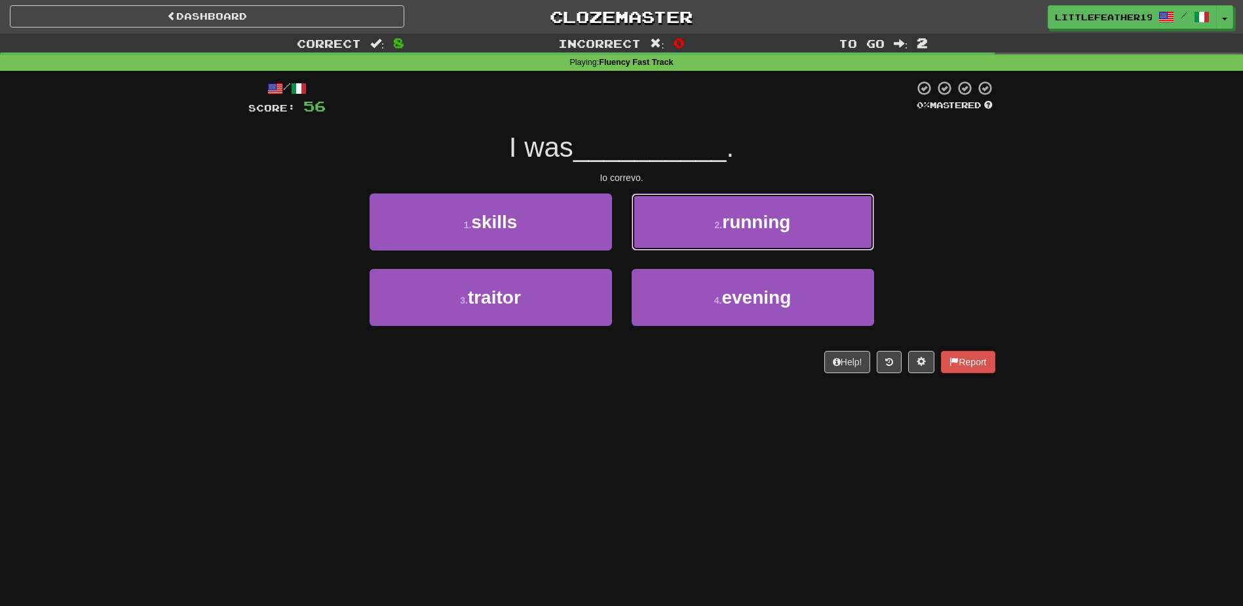
click at [864, 216] on button "2 . running" at bounding box center [753, 221] width 243 height 57
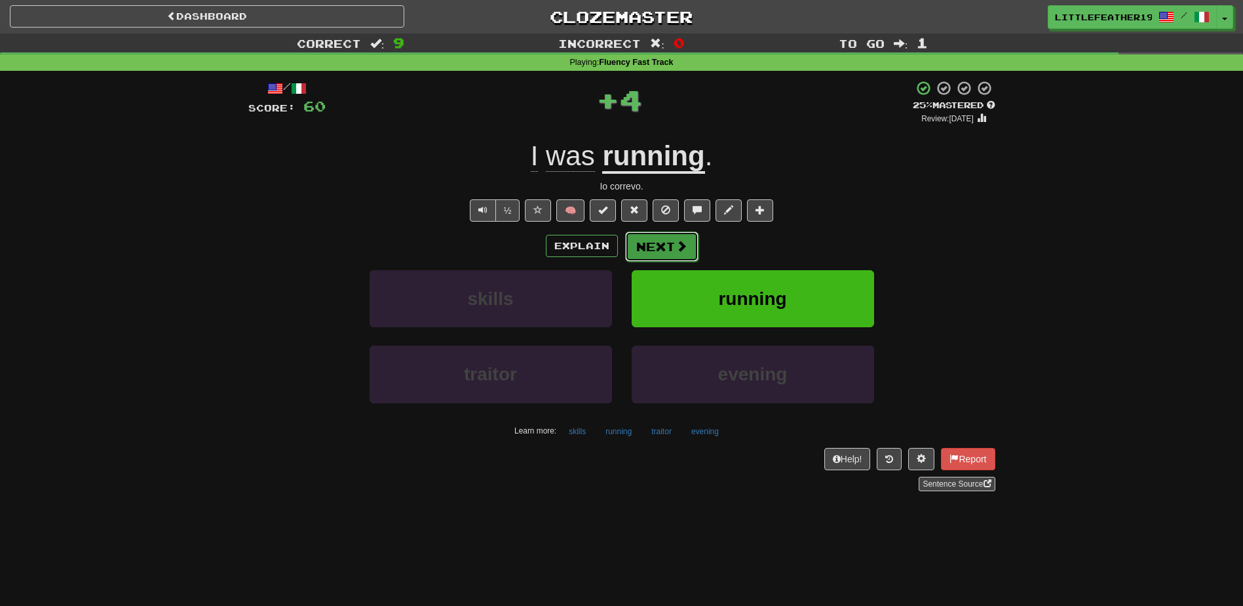
click at [653, 241] on button "Next" at bounding box center [661, 246] width 73 height 30
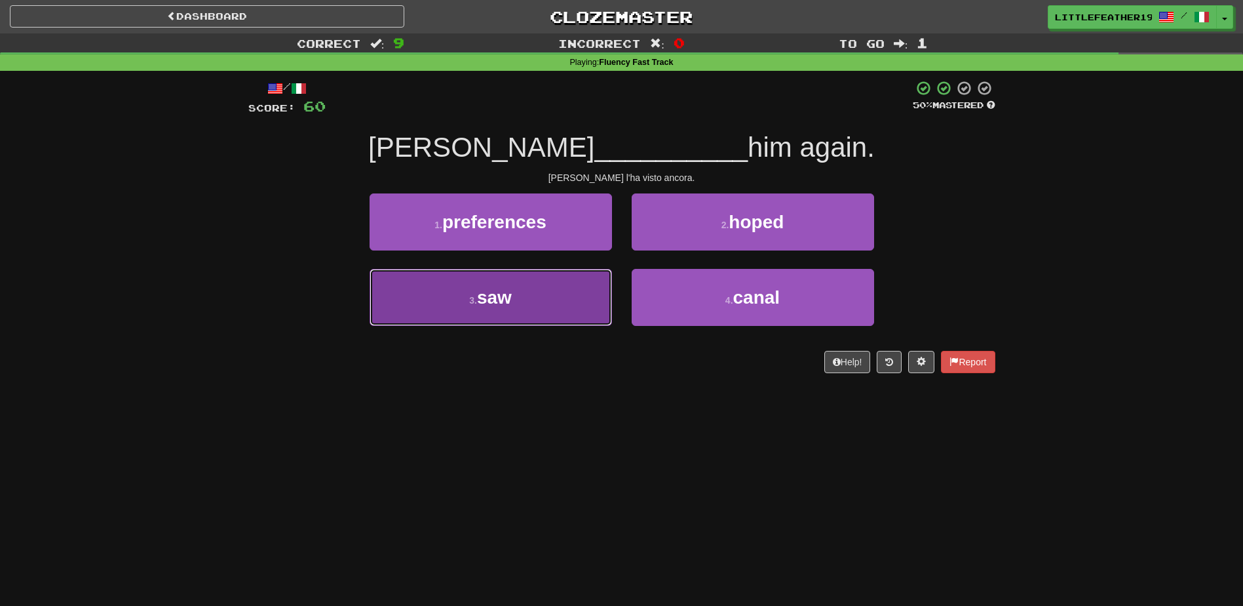
click at [526, 305] on button "3 . saw" at bounding box center [491, 297] width 243 height 57
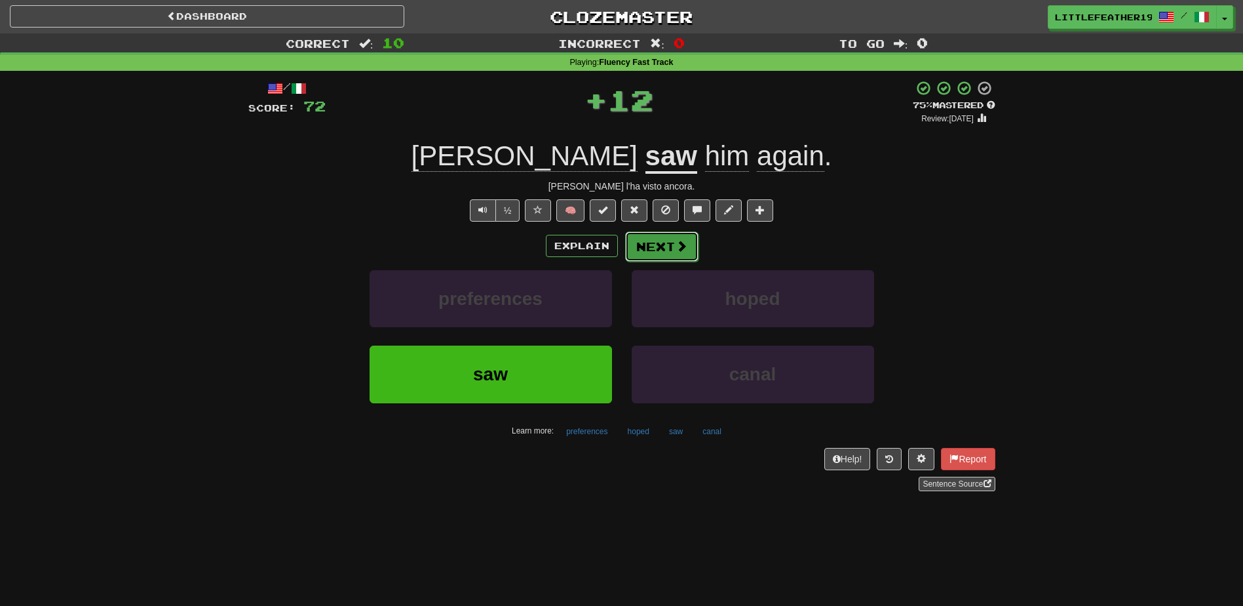
click at [664, 246] on button "Next" at bounding box center [661, 246] width 73 height 30
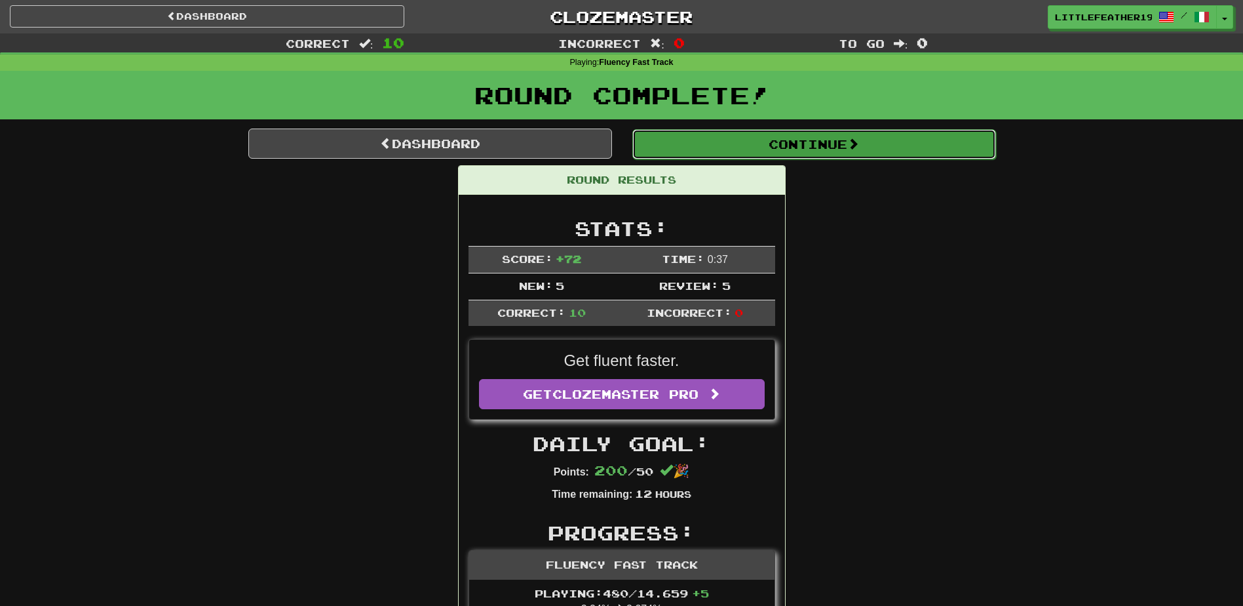
click at [844, 141] on button "Continue" at bounding box center [814, 144] width 364 height 30
